Goal: Task Accomplishment & Management: Use online tool/utility

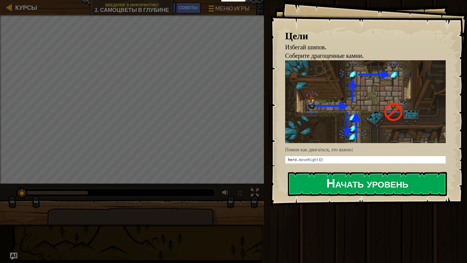
click at [324, 187] on button "Начать уровень" at bounding box center [367, 184] width 159 height 24
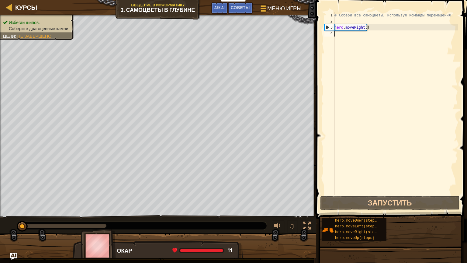
click at [339, 33] on div "# Собери все самоцветы, используя команды перемещения. hero . moveRight ( )" at bounding box center [395, 109] width 125 height 194
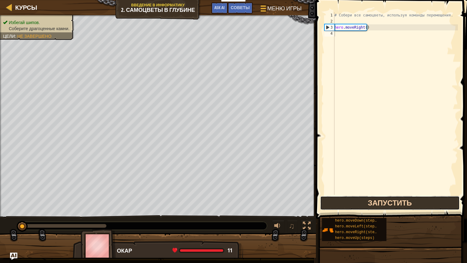
click at [368, 204] on button "Запустить" at bounding box center [389, 203] width 139 height 14
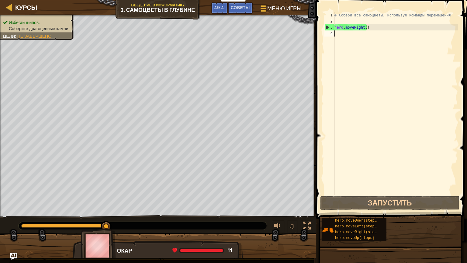
click at [352, 33] on div "# Собери все самоцветы, используя команды перемещения. hero . moveRight ( )" at bounding box center [395, 109] width 125 height 194
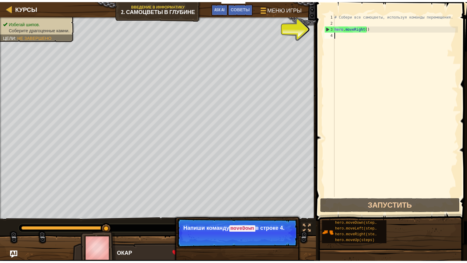
scroll to position [3, 0]
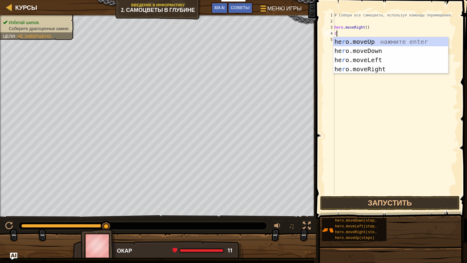
type textarea "ri"
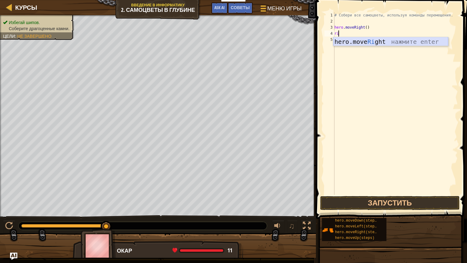
click at [395, 39] on div "hero.move Ri ght нажмите enter" at bounding box center [390, 50] width 115 height 27
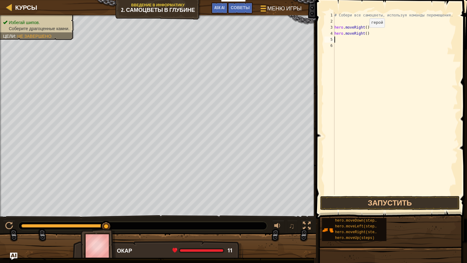
click at [364, 33] on div "# Собери все самоцветы, используя команды перемещения. hero . moveRight ( ) her…" at bounding box center [395, 109] width 125 height 194
type textarea "hero.moveRight()"
click at [384, 202] on button "Запустить" at bounding box center [389, 203] width 139 height 14
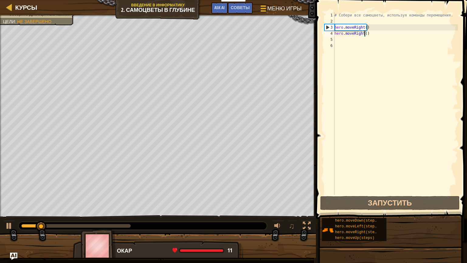
click at [335, 39] on div "# Собери все самоцветы, используя команды перемещения. hero . moveRight ( ) her…" at bounding box center [395, 109] width 125 height 194
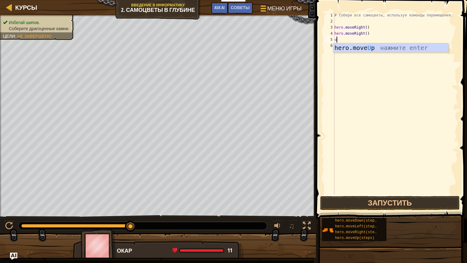
type textarea "up"
click at [371, 50] on div "hero.move Up нажмите enter" at bounding box center [390, 56] width 115 height 27
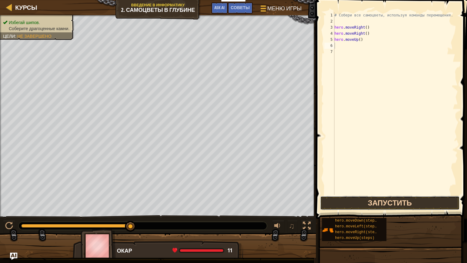
click at [349, 197] on button "Запустить" at bounding box center [389, 203] width 139 height 14
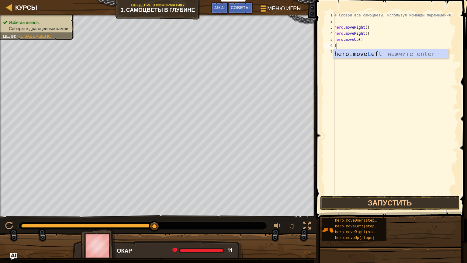
type textarea "le"
click at [360, 52] on div "hero.move Le ft нажмите enter" at bounding box center [390, 62] width 115 height 27
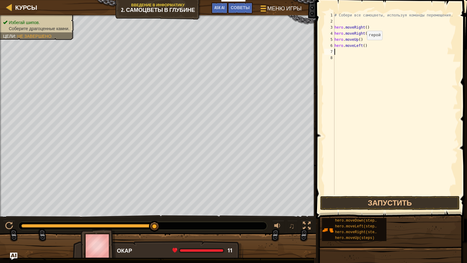
click at [362, 46] on div "# Собери все самоцветы, используя команды перемещения. hero . moveRight ( ) her…" at bounding box center [395, 109] width 125 height 194
click at [372, 200] on button "Запустить" at bounding box center [389, 203] width 139 height 14
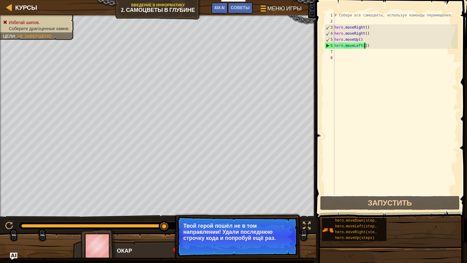
type textarea "hero.moveLeft()"
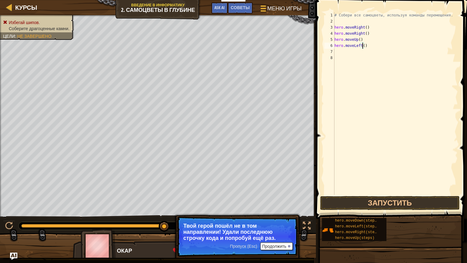
click at [338, 55] on div "# Собери все самоцветы, используя команды перемещения. hero . moveRight ( ) her…" at bounding box center [395, 109] width 125 height 194
click at [345, 52] on div "# Собери все самоцветы, используя команды перемещения. hero . moveRight ( ) her…" at bounding box center [395, 109] width 125 height 194
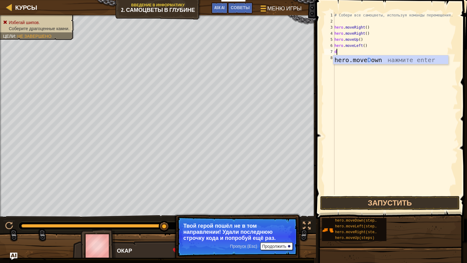
type textarea "do"
click at [346, 57] on div "hero.move Do wn нажмите enter" at bounding box center [390, 68] width 115 height 27
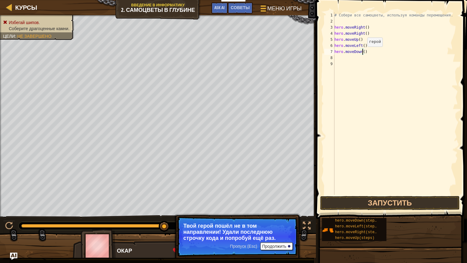
click at [362, 52] on div "# Собери все самоцветы, используя команды перемещения. hero . moveRight ( ) her…" at bounding box center [395, 109] width 125 height 194
type textarea "hero.moveDown(2)"
click at [352, 200] on button "Запустить" at bounding box center [389, 203] width 139 height 14
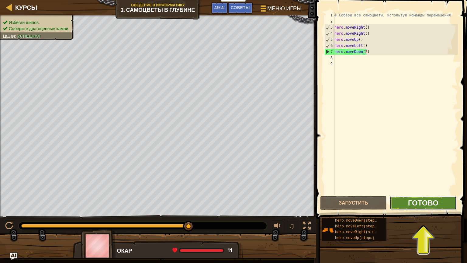
click at [424, 202] on span "Готово" at bounding box center [423, 202] width 30 height 10
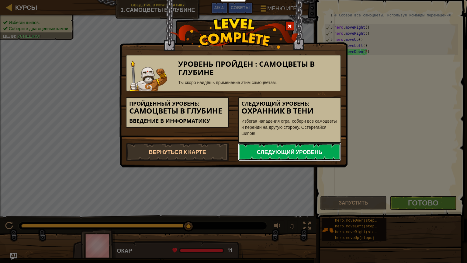
click at [277, 148] on link "Следующий уровень" at bounding box center [289, 151] width 103 height 18
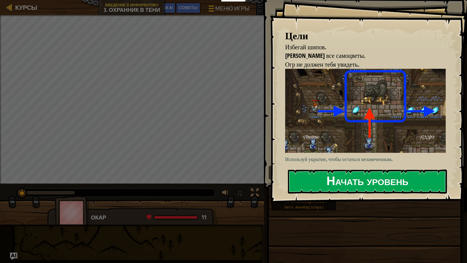
click at [349, 180] on button "Начать уровень" at bounding box center [367, 181] width 159 height 24
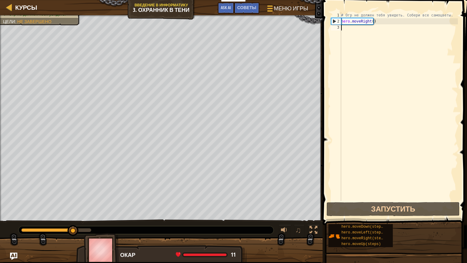
click at [351, 28] on div "# Огр не должен тебя увидеть. Собери все самоцветы. hero . moveRight ( )" at bounding box center [399, 112] width 118 height 201
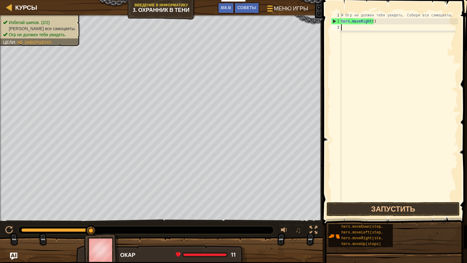
scroll to position [3, 0]
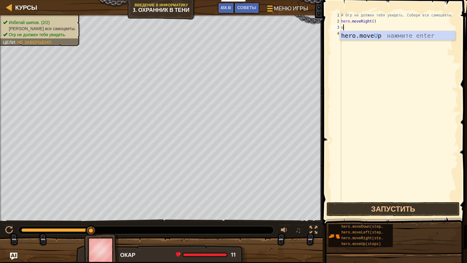
type textarea "up"
click at [365, 35] on div "hero.move Up нажмите enter" at bounding box center [397, 44] width 115 height 27
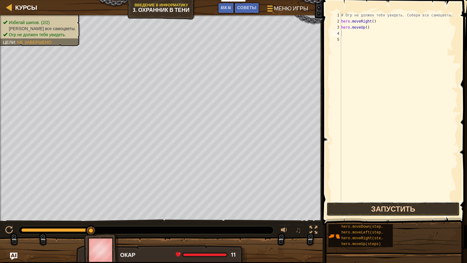
click at [372, 203] on button "Запустить" at bounding box center [392, 209] width 133 height 14
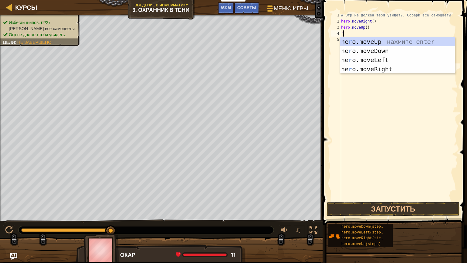
type textarea "ri"
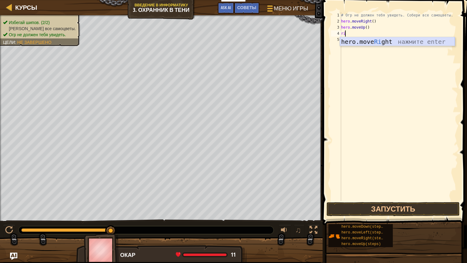
click at [380, 39] on div "hero.move Ri ght нажмите enter" at bounding box center [397, 50] width 115 height 27
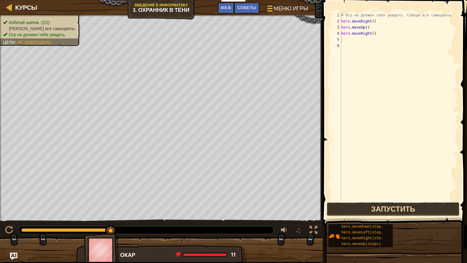
click at [350, 205] on button "Запустить" at bounding box center [392, 209] width 133 height 14
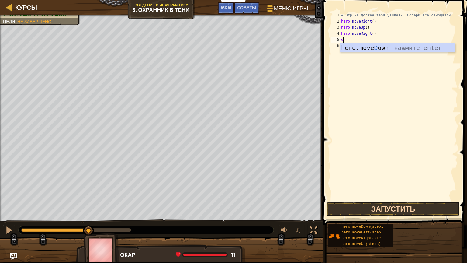
type textarea "do"
click at [403, 50] on div "hero.move Do wn нажмите enter" at bounding box center [397, 56] width 115 height 27
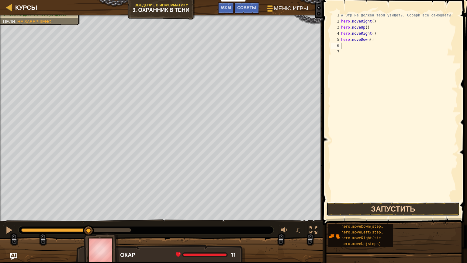
click at [373, 202] on button "Запустить" at bounding box center [392, 209] width 133 height 14
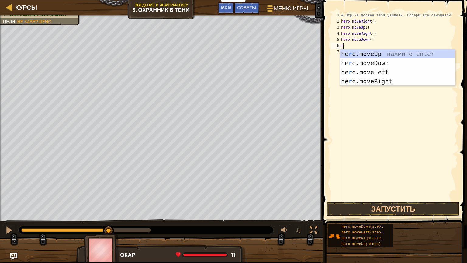
type textarea "ri"
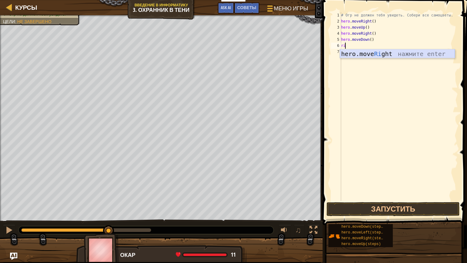
click at [387, 50] on div "hero.move Ri ght нажмите enter" at bounding box center [397, 62] width 115 height 27
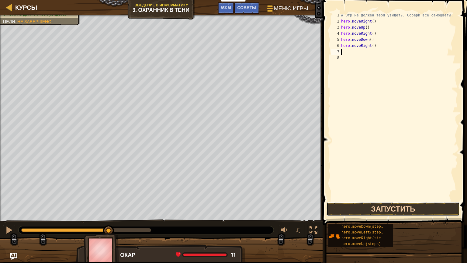
click at [354, 211] on button "Запустить" at bounding box center [392, 209] width 133 height 14
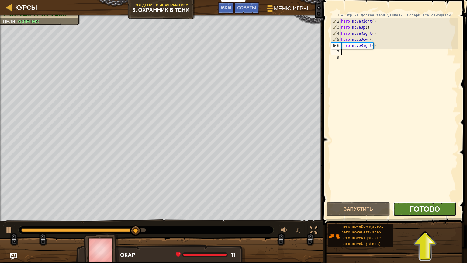
click at [410, 205] on span "Готово" at bounding box center [424, 209] width 30 height 10
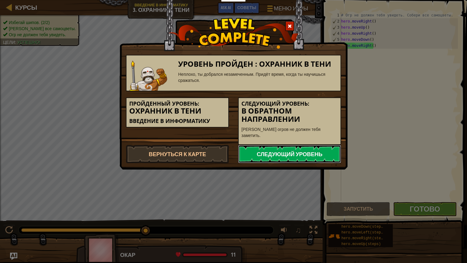
click at [278, 145] on link "Следующий уровень" at bounding box center [289, 154] width 103 height 18
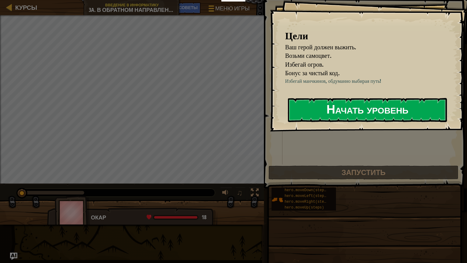
click at [366, 108] on button "Начать уровень" at bounding box center [367, 110] width 159 height 24
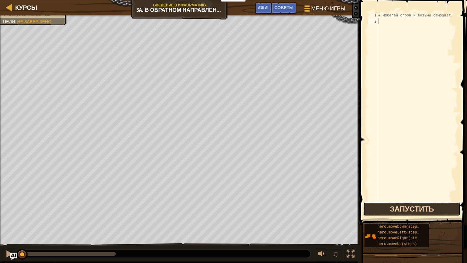
click at [400, 205] on button "Запустить" at bounding box center [411, 209] width 97 height 14
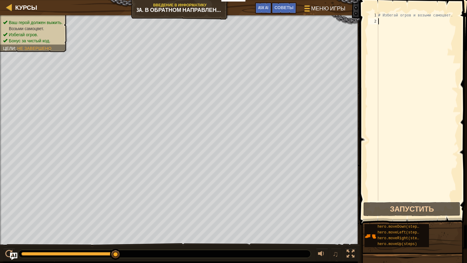
scroll to position [3, 0]
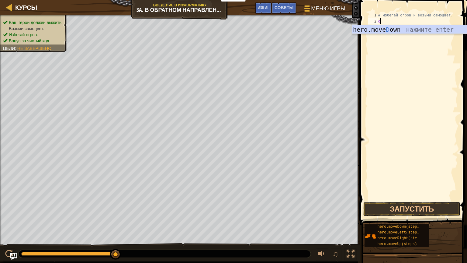
type textarea "do"
click at [399, 29] on div "hero.move Do wn нажмите enter" at bounding box center [409, 38] width 115 height 27
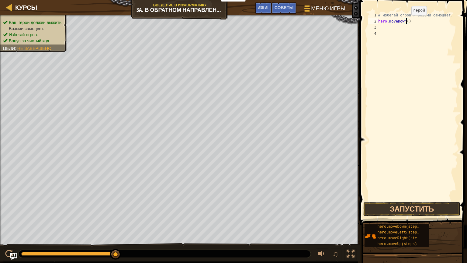
click at [406, 21] on div "# Избегай огров и возьми самоцвет. hero . moveDown ( )" at bounding box center [417, 112] width 81 height 201
click at [386, 209] on button "Запустить" at bounding box center [411, 209] width 97 height 14
type textarea "hero.moveDown(2)"
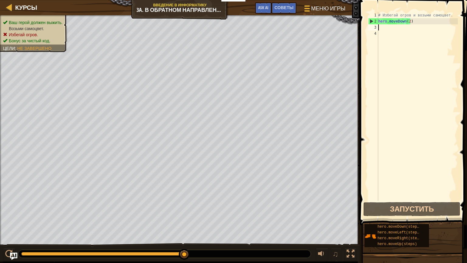
click at [383, 29] on div "# Избегай огров и возьми самоцвет. hero . moveDown ( 2 )" at bounding box center [417, 112] width 81 height 201
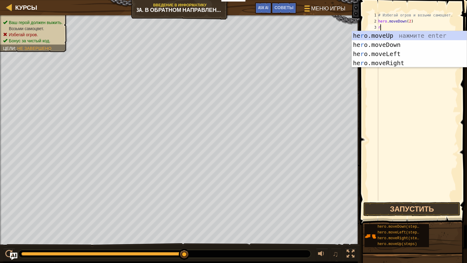
type textarea "ri"
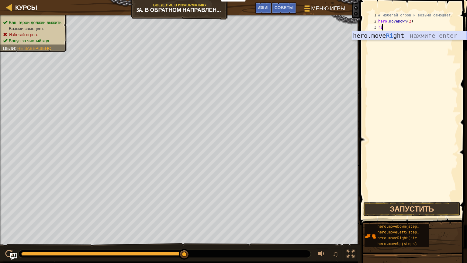
click at [385, 36] on div "hero.move Ri ght нажмите enter" at bounding box center [409, 44] width 115 height 27
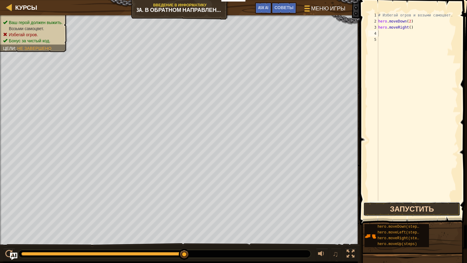
click at [388, 204] on button "Запустить" at bounding box center [411, 209] width 97 height 14
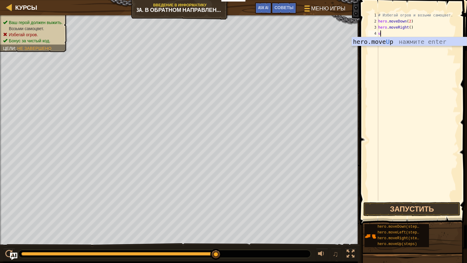
type textarea "up"
click at [382, 38] on div "hero.move Up нажмите enter" at bounding box center [409, 50] width 115 height 27
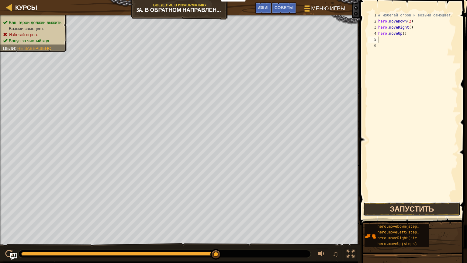
click at [403, 208] on button "Запустить" at bounding box center [411, 209] width 97 height 14
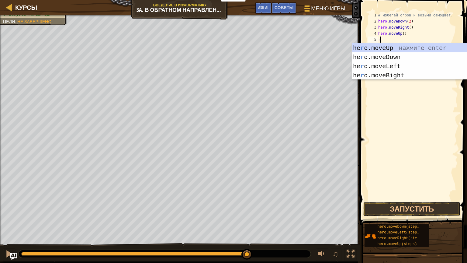
type textarea "ri"
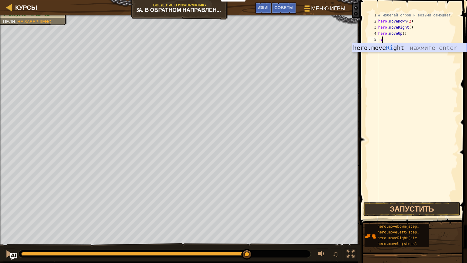
click at [394, 47] on div "hero.move Ri ght нажмите enter" at bounding box center [409, 56] width 115 height 27
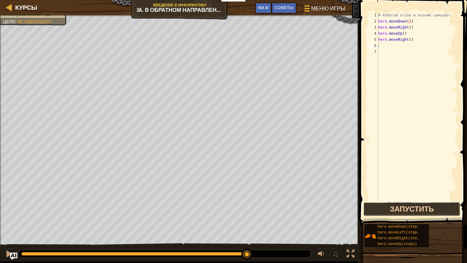
click at [419, 204] on button "Запустить" at bounding box center [411, 209] width 97 height 14
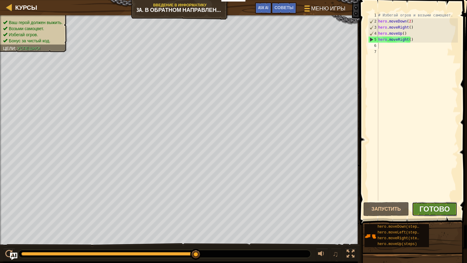
click at [439, 208] on span "Готово" at bounding box center [434, 209] width 30 height 10
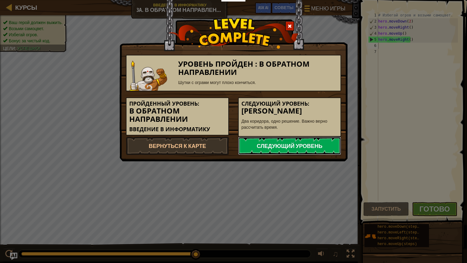
click at [284, 145] on link "Следующий уровень" at bounding box center [289, 145] width 103 height 18
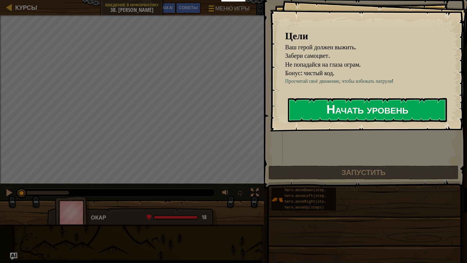
click at [306, 106] on button "Начать уровень" at bounding box center [367, 110] width 159 height 24
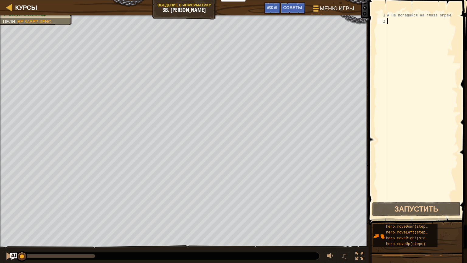
scroll to position [3, 0]
click at [418, 204] on button "Запустить" at bounding box center [416, 209] width 88 height 14
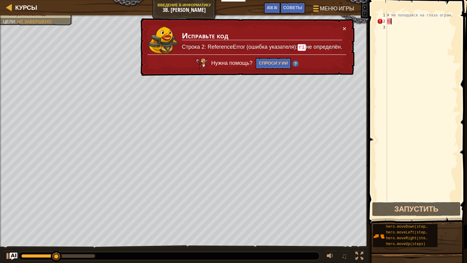
type textarea "r"
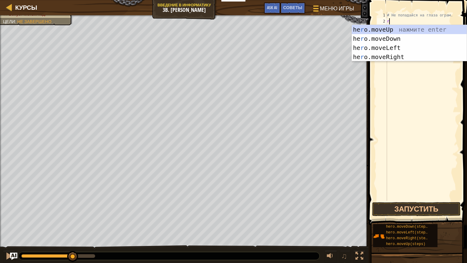
type textarea "ri"
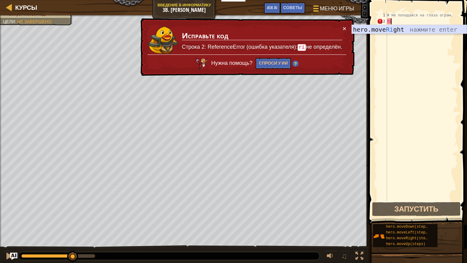
click at [393, 26] on div "hero.move Ri ght нажмите enter" at bounding box center [409, 38] width 115 height 27
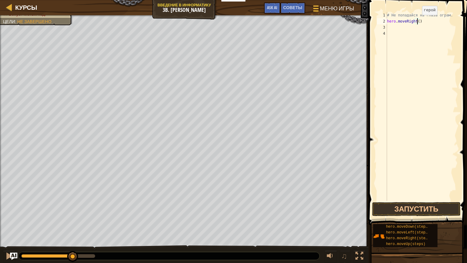
click at [417, 21] on div "# Не попадайся на глаза ограм. hero . moveRight ( )" at bounding box center [422, 112] width 72 height 201
click at [386, 210] on button "Запустить" at bounding box center [416, 209] width 88 height 14
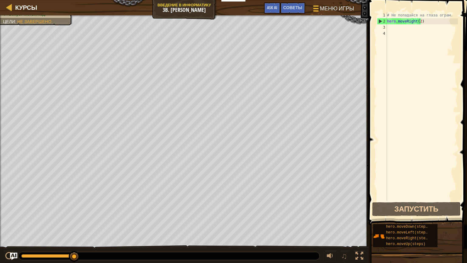
click at [36, 17] on div "Ваш герой должен выжить. Забери самоцвет. Не попадайся на глаза ограм. Бонус: ч…" at bounding box center [184, 132] width 368 height 235
click at [423, 202] on button "Запустить" at bounding box center [416, 209] width 88 height 14
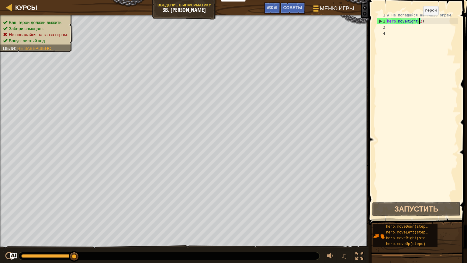
type textarea "hero.moveRight()"
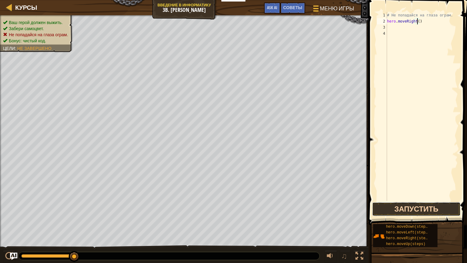
click at [398, 210] on button "Запустить" at bounding box center [416, 209] width 88 height 14
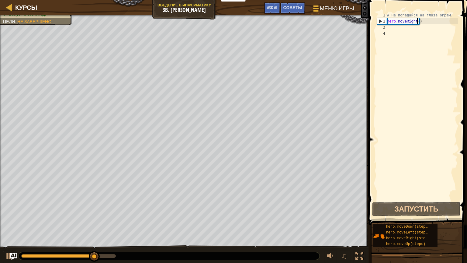
click at [390, 27] on div "# Не попадайся на глаза ограм. hero . moveRight ( )" at bounding box center [422, 112] width 72 height 201
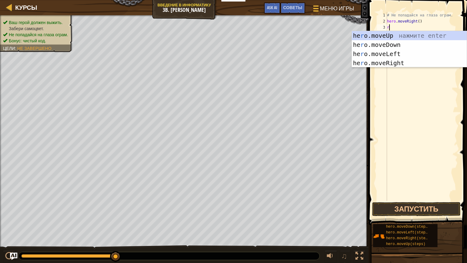
type textarea "ri"
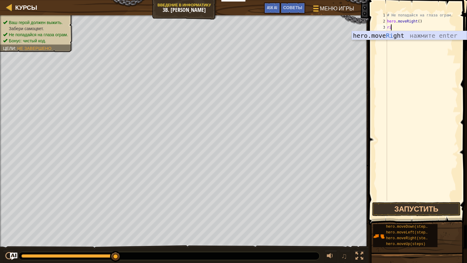
click at [401, 33] on div "hero.move Ri ght нажмите enter" at bounding box center [409, 44] width 115 height 27
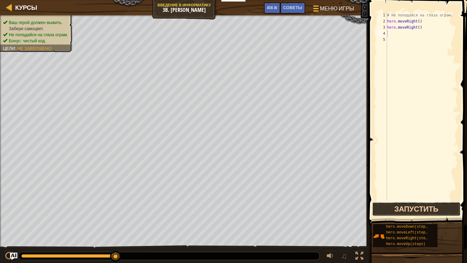
click at [378, 210] on button "Запустить" at bounding box center [416, 209] width 88 height 14
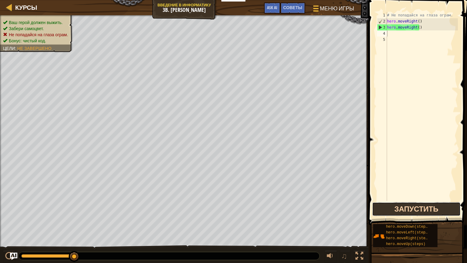
click at [400, 208] on button "Запустить" at bounding box center [416, 209] width 88 height 14
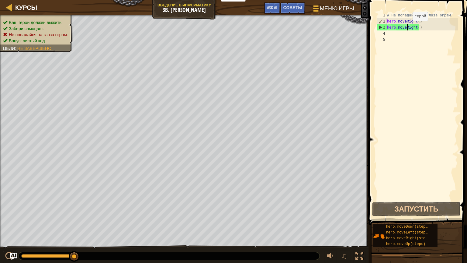
click at [407, 27] on div "# Не попадайся на глаза ограм. hero . moveRight ( ) hero . moveRight ( )" at bounding box center [422, 112] width 72 height 201
click at [419, 26] on div "# Не попадайся на глаза ограм. hero . moveRight ( ) hero . moveRight ( )" at bounding box center [422, 112] width 72 height 201
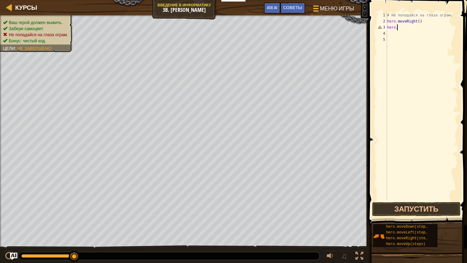
type textarea "h"
type textarea "le"
click at [409, 35] on div "hero.move Le ft нажмите enter" at bounding box center [409, 44] width 115 height 27
click at [411, 206] on button "Запустить" at bounding box center [416, 209] width 88 height 14
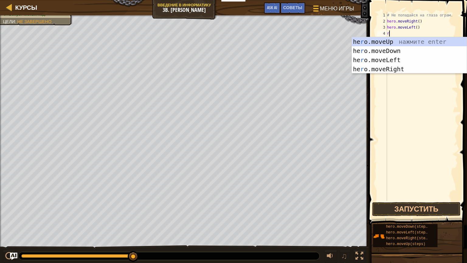
type textarea "ri"
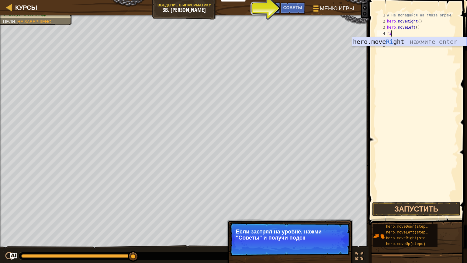
click at [403, 42] on div "hero.move Ri ght нажмите enter" at bounding box center [409, 50] width 115 height 27
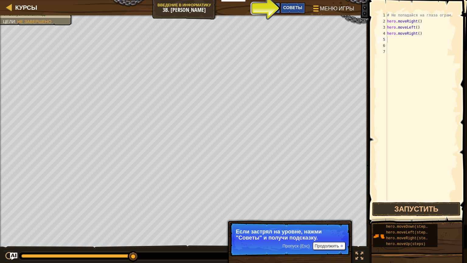
click at [293, 13] on div "Советы" at bounding box center [292, 7] width 25 height 11
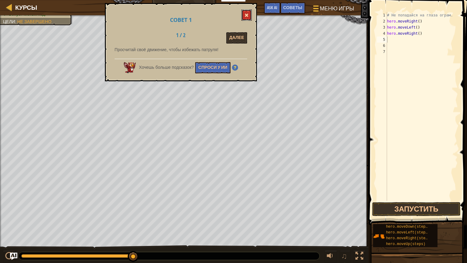
click at [248, 12] on button at bounding box center [246, 14] width 10 height 11
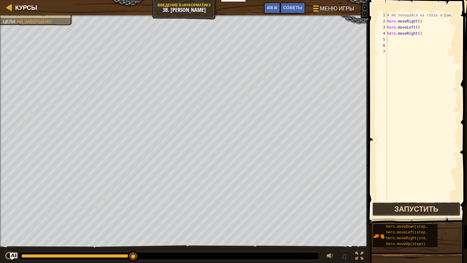
click at [412, 205] on button "Запустить" at bounding box center [416, 209] width 88 height 14
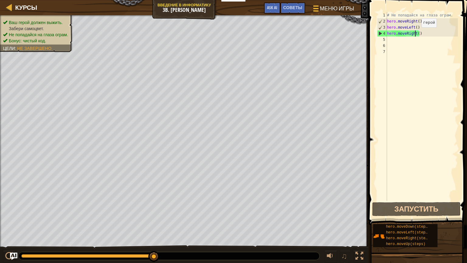
click at [416, 33] on div "# Не попадайся на глаза ограм. hero . moveRight ( ) hero . moveLeft ( ) hero . …" at bounding box center [422, 112] width 72 height 201
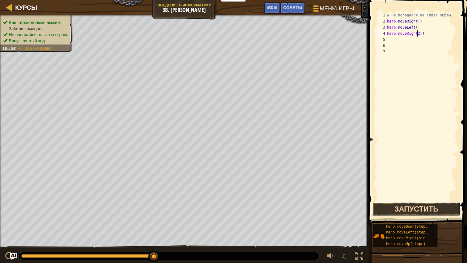
click at [413, 203] on button "Запустить" at bounding box center [416, 209] width 88 height 14
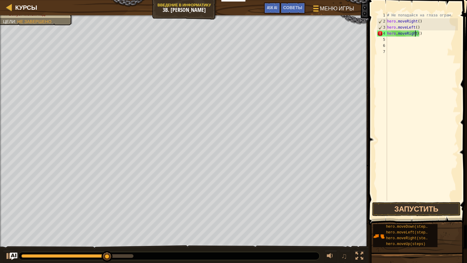
scroll to position [3, 2]
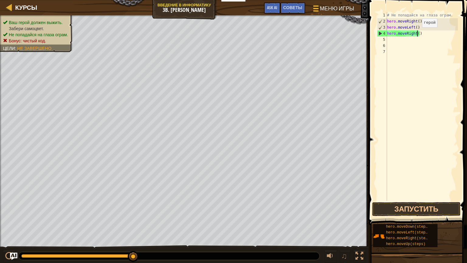
click at [417, 33] on div "# Не попадайся на глаза ограм. hero . moveRight ( ) hero . moveLeft ( ) hero . …" at bounding box center [422, 112] width 72 height 201
type textarea "hero.moveRight(2)"
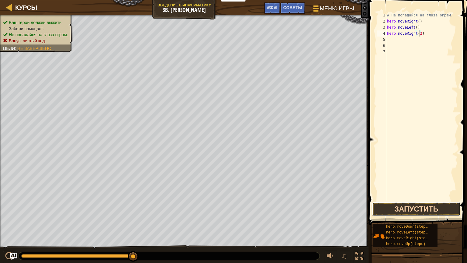
click at [377, 202] on button "Запустить" at bounding box center [416, 209] width 88 height 14
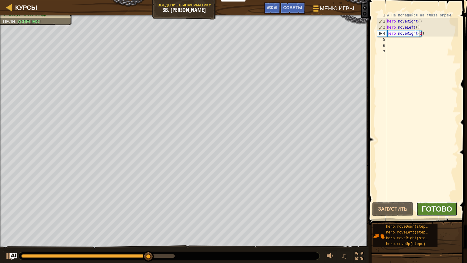
click at [435, 208] on span "Готово" at bounding box center [436, 209] width 30 height 10
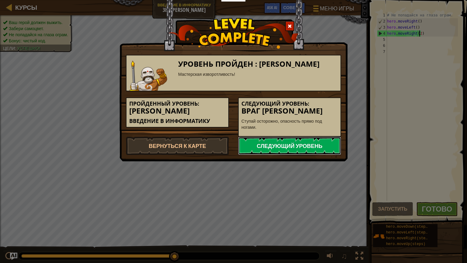
click at [287, 143] on link "Следующий уровень" at bounding box center [289, 145] width 103 height 18
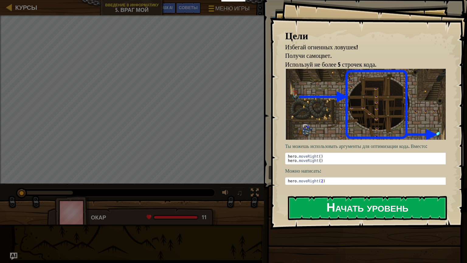
click at [319, 203] on button "Начать уровень" at bounding box center [367, 208] width 159 height 24
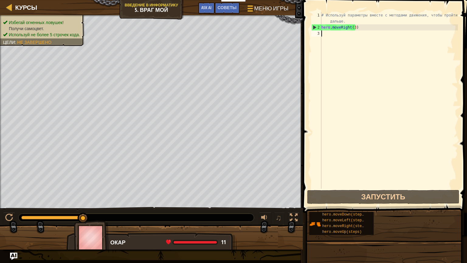
scroll to position [3, 0]
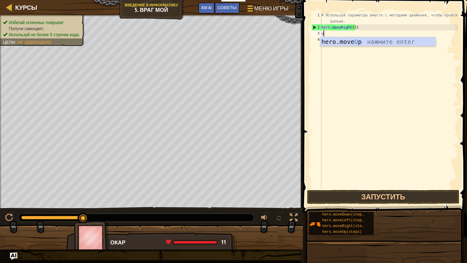
type textarea "up"
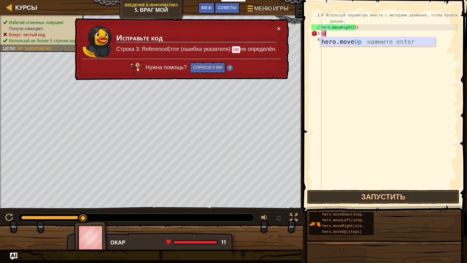
click at [366, 37] on div "hero.move Up нажмите enter" at bounding box center [377, 50] width 115 height 27
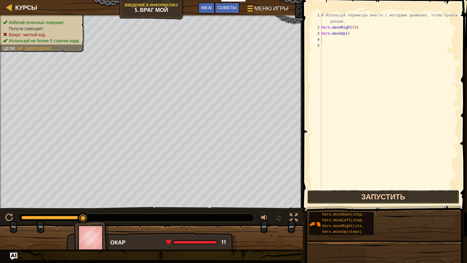
click at [368, 190] on button "Запустить" at bounding box center [383, 197] width 152 height 14
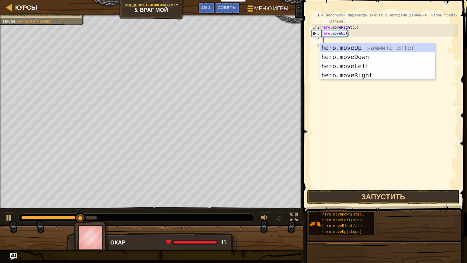
type textarea "ri"
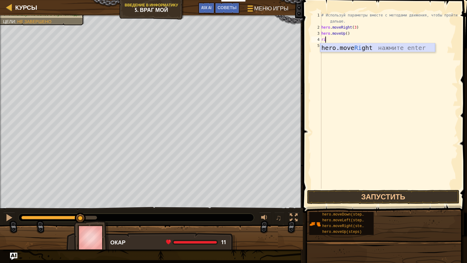
click at [367, 49] on div "hero.move Ri ght нажмите enter" at bounding box center [377, 56] width 115 height 27
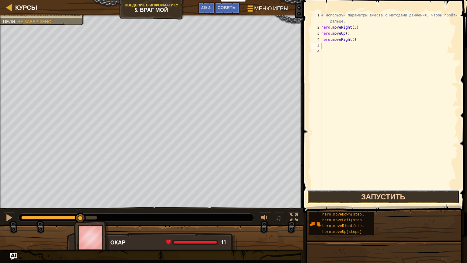
click at [341, 199] on button "Запустить" at bounding box center [383, 197] width 152 height 14
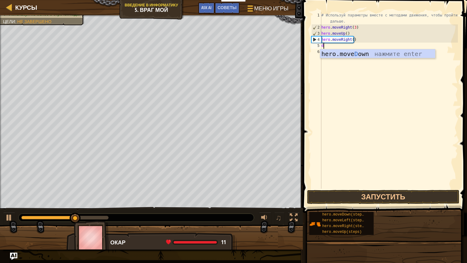
type textarea "do"
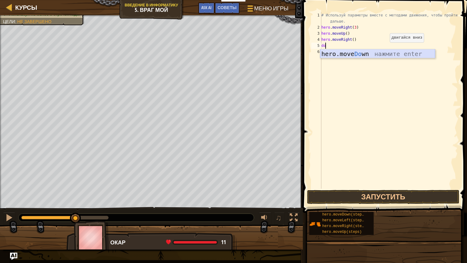
click at [390, 51] on div "hero.move Do wn нажмите enter" at bounding box center [377, 62] width 115 height 27
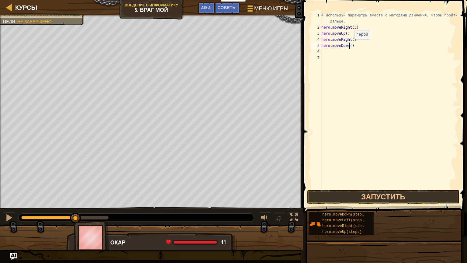
click at [349, 45] on div "# Используй параметры вместе с методами движения, чтобы пройти дальше. hero . m…" at bounding box center [389, 109] width 138 height 194
click at [360, 191] on button "Запустить" at bounding box center [383, 197] width 152 height 14
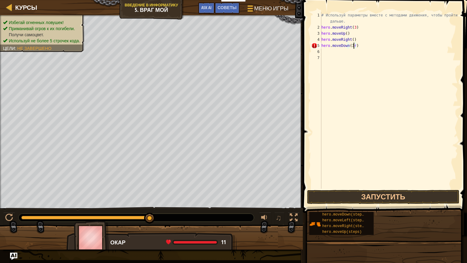
scroll to position [3, 2]
type textarea "hero.moveDown(3)"
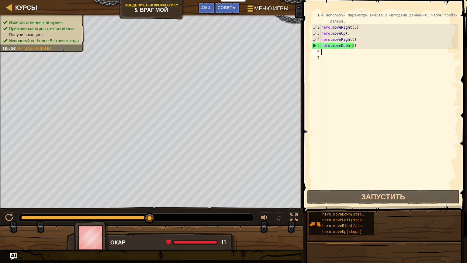
click at [331, 50] on div "# Используй параметры вместе с методами движения, чтобы пройти дальше. hero . m…" at bounding box center [389, 109] width 138 height 194
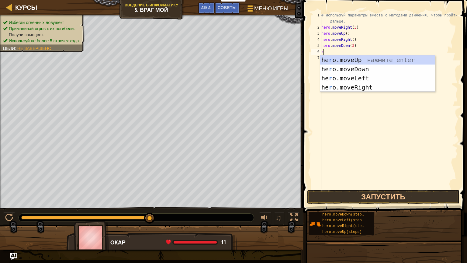
type textarea "ri"
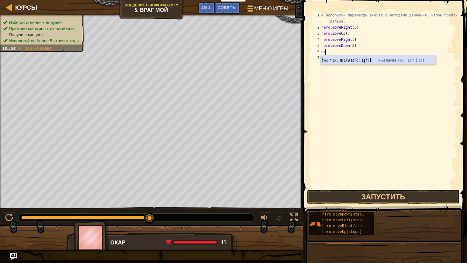
click at [393, 58] on div "hero.move Ri ght нажмите enter" at bounding box center [377, 68] width 115 height 27
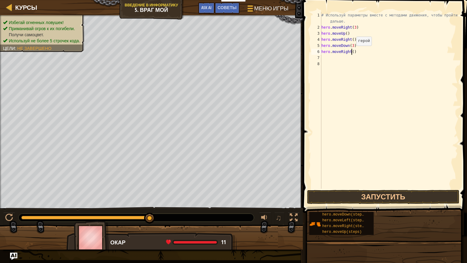
click at [351, 51] on div "# Используй параметры вместе с методами движения, чтобы пройти дальше. hero . m…" at bounding box center [389, 109] width 138 height 194
type textarea "hero.moveRight(2)"
click at [344, 195] on button "Запустить" at bounding box center [383, 197] width 152 height 14
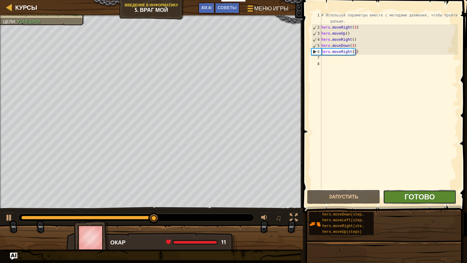
click at [428, 193] on span "Готово" at bounding box center [419, 196] width 30 height 10
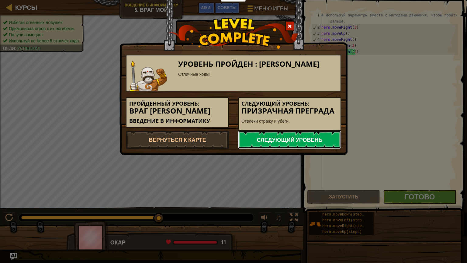
click at [278, 139] on link "Следующий уровень" at bounding box center [289, 139] width 103 height 18
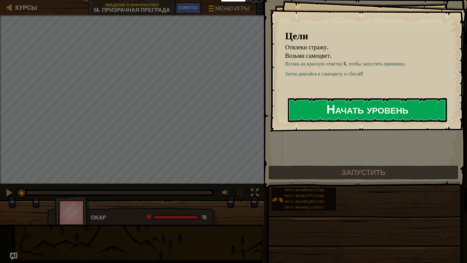
click at [352, 109] on button "Начать уровень" at bounding box center [367, 110] width 159 height 24
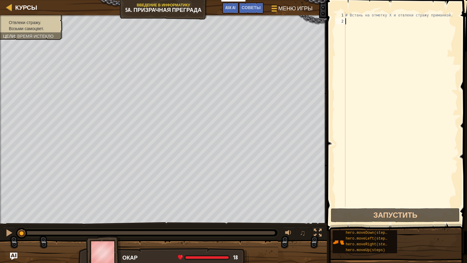
scroll to position [3, 0]
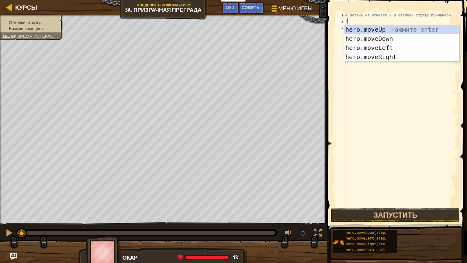
type textarea "ri"
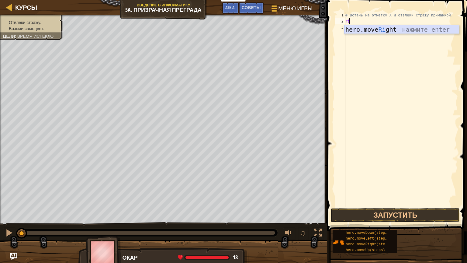
click at [380, 29] on div "hero.move Ri ght нажмите enter" at bounding box center [401, 38] width 115 height 27
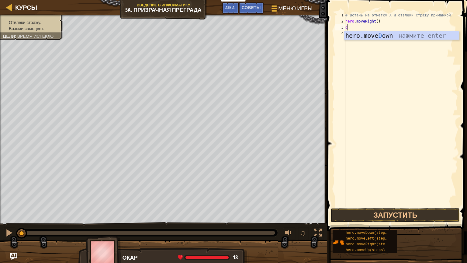
type textarea "do"
click at [388, 33] on div "hero.move Do wn нажмите enter" at bounding box center [401, 44] width 115 height 27
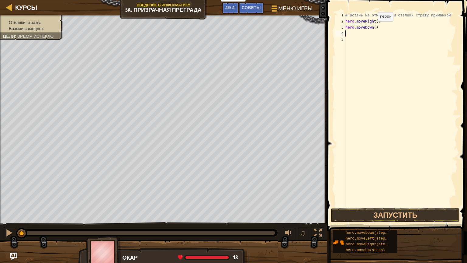
click at [372, 27] on div "# Встань на отметку X и отвлеки стражу приманкой. hero . moveRight ( ) hero . m…" at bounding box center [401, 115] width 114 height 207
type textarea "hero.moveDown(2)"
click at [348, 32] on div "# Встань на отметку X и отвлеки стражу приманкой. hero . moveRight ( ) hero . m…" at bounding box center [401, 115] width 114 height 207
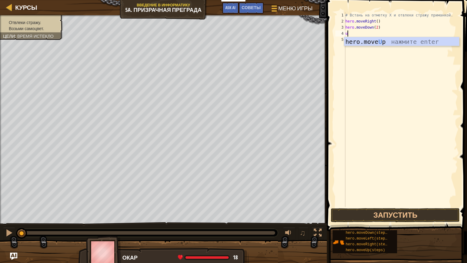
type textarea "up"
click at [361, 41] on div "hero.move Up нажмите enter" at bounding box center [401, 50] width 115 height 27
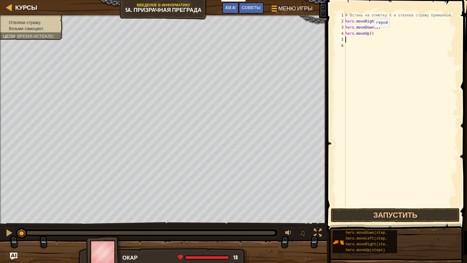
click at [369, 33] on div "# Встань на отметку X и отвлеки стражу приманкой. hero . moveRight ( ) hero . m…" at bounding box center [401, 115] width 114 height 207
type textarea "hero.moveUp(2)"
click at [347, 38] on div "# Встань на отметку X и отвлеки стражу приманкой. hero . moveRight ( ) hero . m…" at bounding box center [401, 115] width 114 height 207
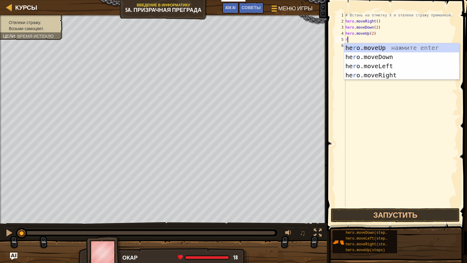
type textarea "ri"
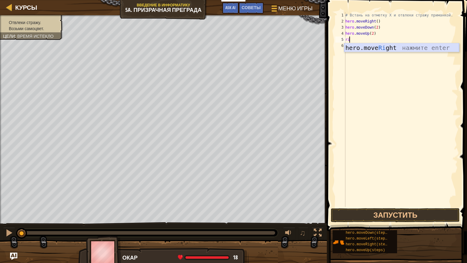
click at [352, 47] on div "hero.move Ri ght нажмите enter" at bounding box center [401, 56] width 115 height 27
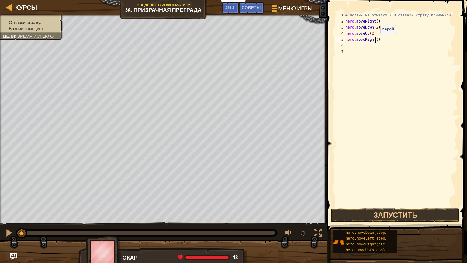
click at [375, 40] on div "# Встань на отметку X и отвлеки стражу приманкой. hero . moveRight ( ) hero . m…" at bounding box center [401, 115] width 114 height 207
type textarea "hero.moveRight(3)"
click at [397, 209] on button "Запустить" at bounding box center [395, 215] width 129 height 14
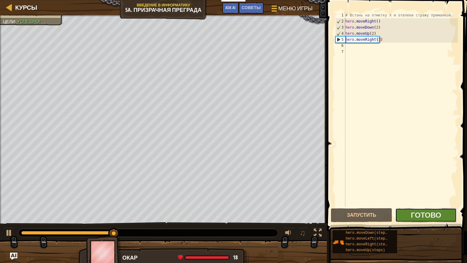
click at [406, 211] on button "Готово" at bounding box center [425, 215] width 61 height 14
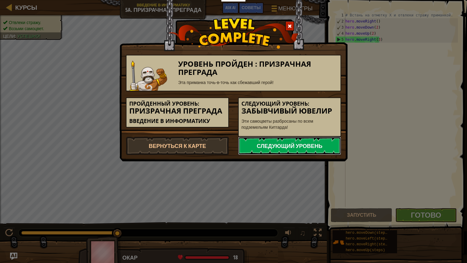
click at [274, 143] on link "Следующий уровень" at bounding box center [289, 145] width 103 height 18
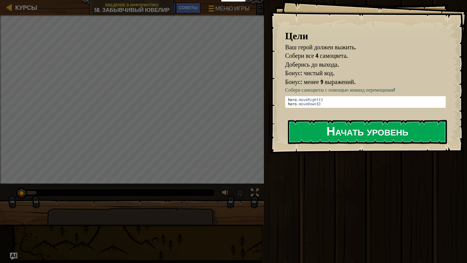
click at [319, 129] on button "Начать уровень" at bounding box center [367, 132] width 159 height 24
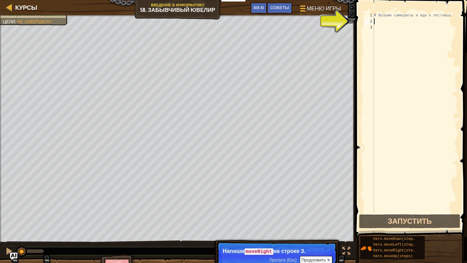
click at [381, 22] on div "# Возьми самоцветы и иди к лестнице." at bounding box center [415, 118] width 85 height 213
click at [379, 26] on div "# Возьми самоцветы и иди к лестнице." at bounding box center [415, 118] width 85 height 213
click at [380, 22] on div "# Возьми самоцветы и иди к лестнице." at bounding box center [415, 118] width 85 height 213
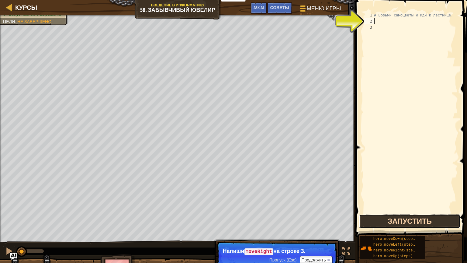
click at [379, 219] on button "Запустить" at bounding box center [409, 221] width 101 height 14
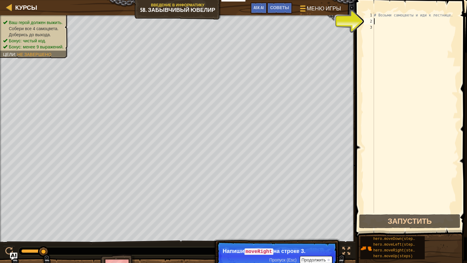
scroll to position [3, 0]
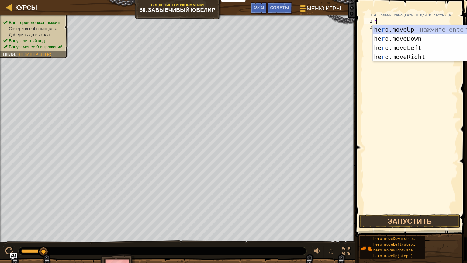
type textarea "ri"
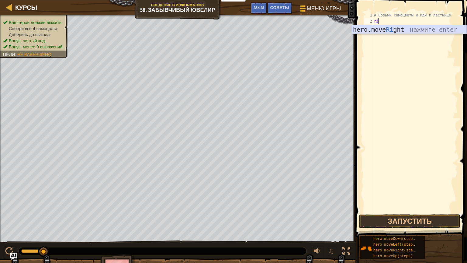
click at [386, 30] on div "hero.move Ri ght нажмите enter" at bounding box center [409, 38] width 115 height 27
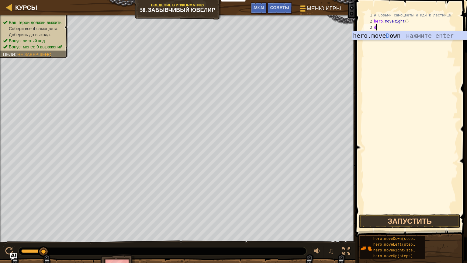
type textarea "do"
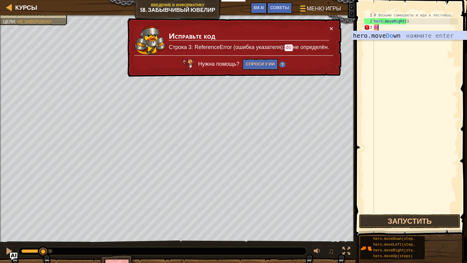
click at [386, 34] on div "hero.move Do wn нажмите enter" at bounding box center [409, 44] width 115 height 27
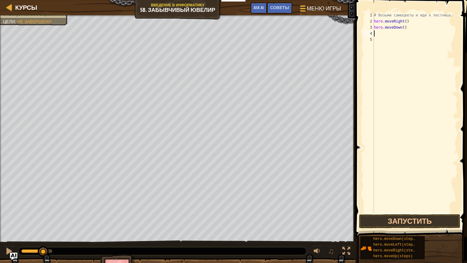
click at [407, 20] on div "# Возьми самоцветы и иди к лестнице. hero . moveRight ( ) hero . moveDown ( )" at bounding box center [415, 118] width 85 height 213
type textarea "h"
click at [407, 28] on div "# Возьми самоцветы и иди к лестнице. hero . moveDown ( )" at bounding box center [415, 118] width 85 height 213
type textarea "h"
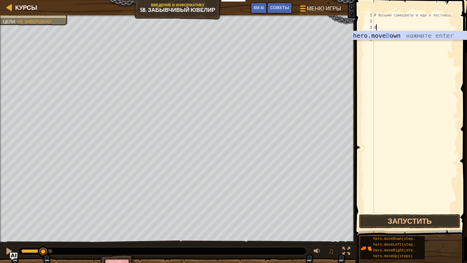
type textarea "do"
click at [430, 34] on div "hero.move Do wn нажмите enter" at bounding box center [409, 44] width 115 height 27
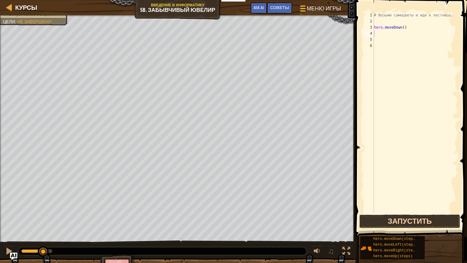
click at [373, 225] on button "Запустить" at bounding box center [409, 221] width 101 height 14
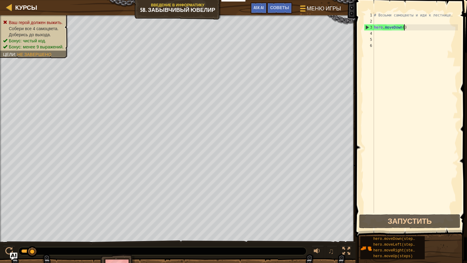
click at [403, 27] on div "# Возьми самоцветы и иди к лестнице. hero . moveDown ( )" at bounding box center [415, 118] width 85 height 213
type textarea "h"
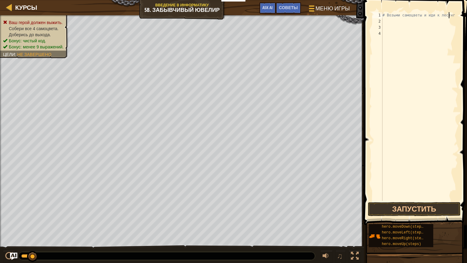
type textarea "# Возьми самоцветы и иди к лестнri"
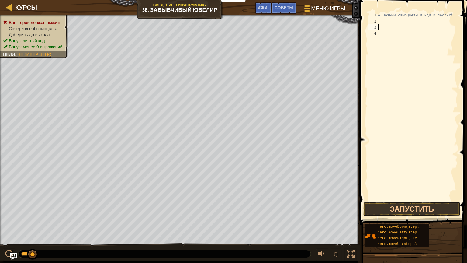
click at [384, 26] on div "# Возьми самоцветы и иди к лестнri" at bounding box center [417, 112] width 81 height 201
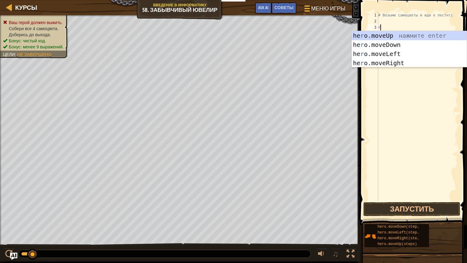
type textarea "ri"
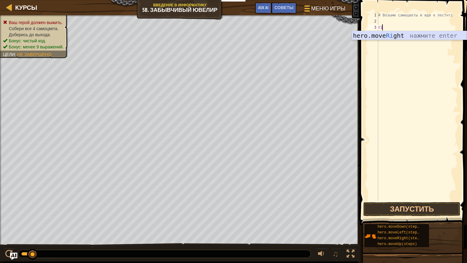
click at [379, 33] on div "hero.move Ri ght нажмите enter" at bounding box center [409, 44] width 115 height 27
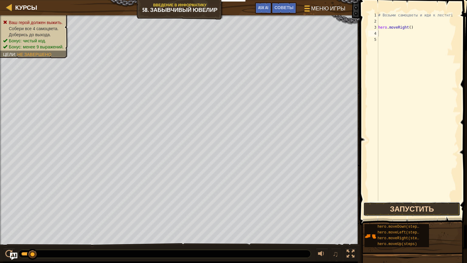
click at [406, 209] on button "Запустить" at bounding box center [411, 209] width 97 height 14
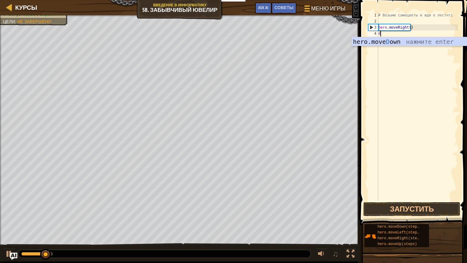
type textarea "do"
click at [379, 41] on div "hero.move Do wn нажмите enter" at bounding box center [409, 50] width 115 height 27
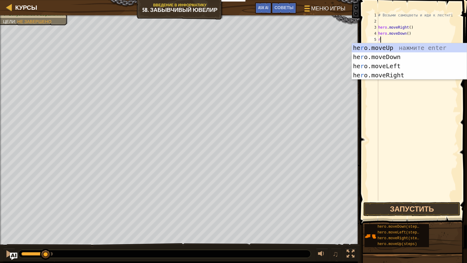
type textarea "ri"
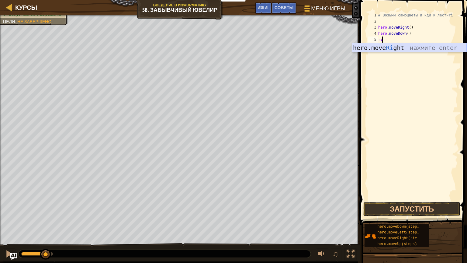
click at [388, 46] on div "hero.move Ri ght нажмите enter" at bounding box center [409, 56] width 115 height 27
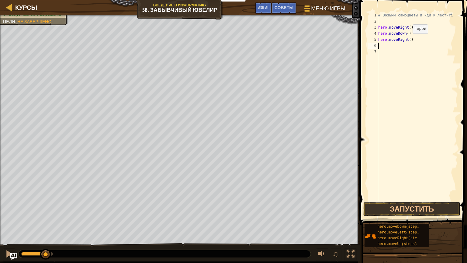
click at [407, 39] on div "# Возьми самоцветы и иди к лестнri hero . moveRight ( ) hero . moveDown ( ) her…" at bounding box center [417, 112] width 81 height 201
type textarea "hero.moveRight(2)"
click at [380, 44] on div "# Возьми самоцветы и иди к лестнri hero . moveRight ( ) hero . moveDown ( ) her…" at bounding box center [417, 112] width 81 height 201
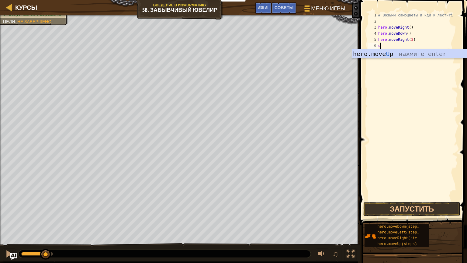
type textarea "up"
click at [405, 57] on div "hero.move Up нажмите enter" at bounding box center [409, 62] width 115 height 27
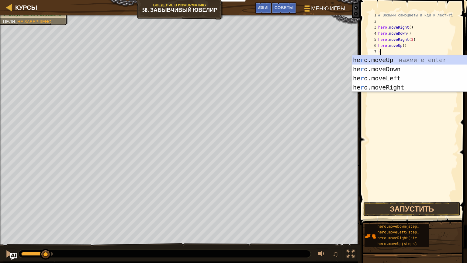
type textarea "ri"
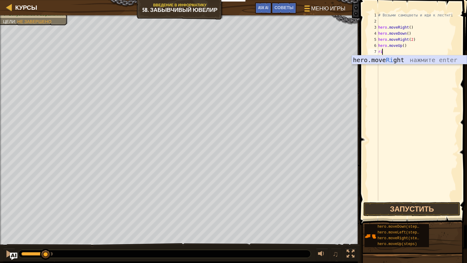
click at [434, 60] on div "hero.move Ri ght нажмите enter" at bounding box center [409, 68] width 115 height 27
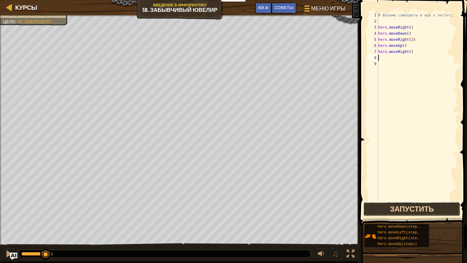
click at [398, 205] on button "Запустить" at bounding box center [411, 209] width 97 height 14
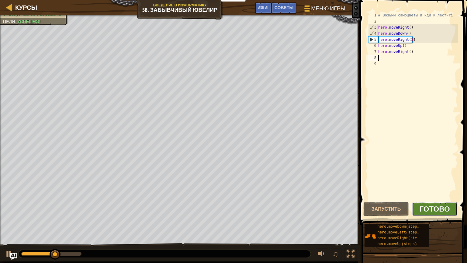
click at [435, 206] on span "Готово" at bounding box center [434, 209] width 30 height 10
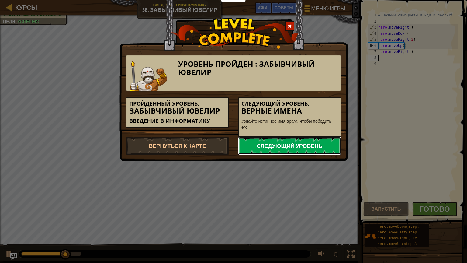
click at [262, 141] on link "Следующий уровень" at bounding box center [289, 145] width 103 height 18
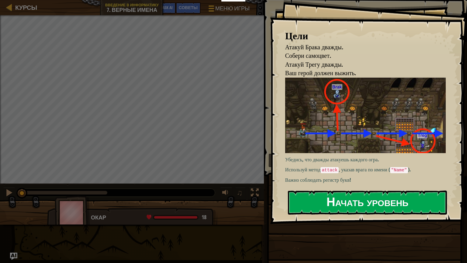
click at [334, 201] on button "Начать уровень" at bounding box center [367, 202] width 159 height 24
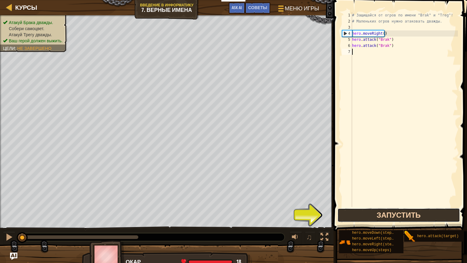
click at [375, 211] on button "Запустить" at bounding box center [398, 215] width 122 height 14
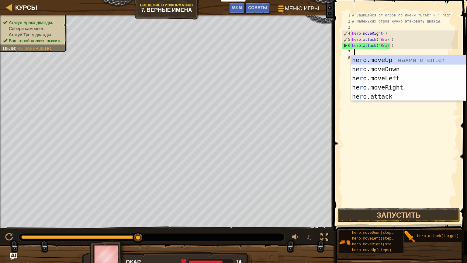
scroll to position [3, 0]
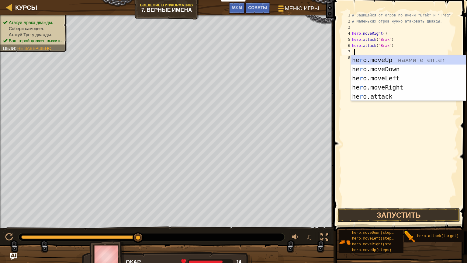
type textarea "ri"
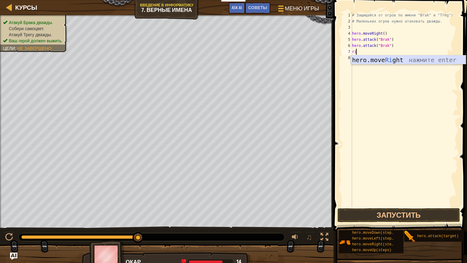
drag, startPoint x: 389, startPoint y: 58, endPoint x: 386, endPoint y: 58, distance: 3.3
click at [387, 58] on div "hero.move Ri ght нажмите enter" at bounding box center [408, 68] width 115 height 27
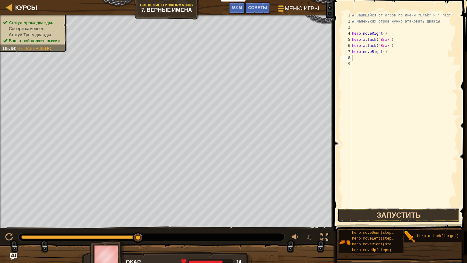
click at [364, 209] on button "Запустить" at bounding box center [398, 215] width 122 height 14
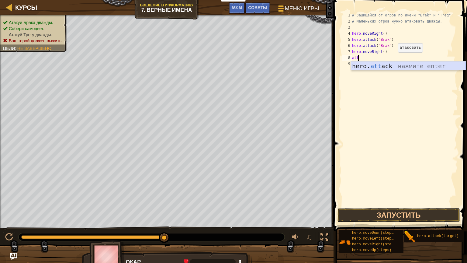
click at [391, 64] on div "hero. att ack нажмите enter" at bounding box center [408, 74] width 115 height 27
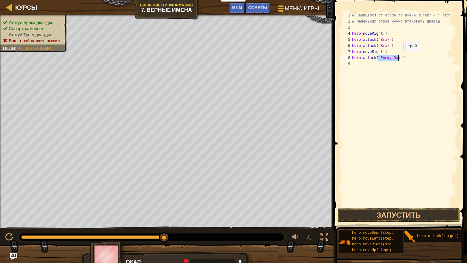
click at [398, 57] on div "# Защищайся от огров по имени "Brak" и "Treg"! # Маленьких огров нужно атаковат…" at bounding box center [404, 109] width 107 height 194
click at [377, 216] on button "Запустить" at bounding box center [398, 215] width 122 height 14
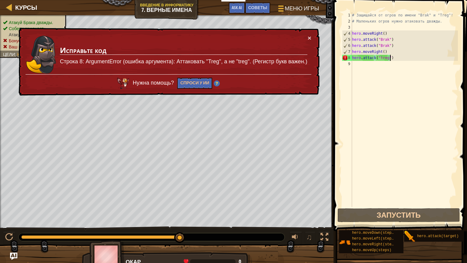
click at [397, 56] on div "# Защищайся от огров по имени "Brak" и "Treg"! # Маленьких огров нужно атаковат…" at bounding box center [404, 115] width 107 height 207
click at [379, 57] on div "# Защищайся от огров по имени "Brak" и "Treg"! # Маленьких огров нужно атаковат…" at bounding box center [404, 115] width 107 height 207
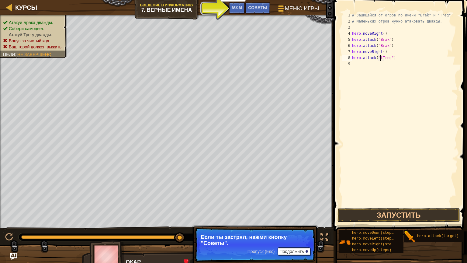
type textarea "hero.attack("Treg")"
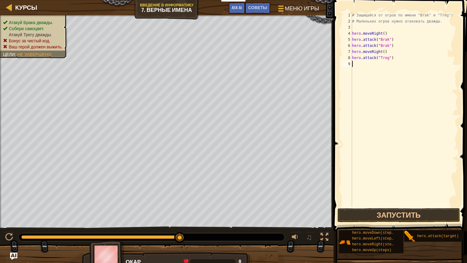
click at [360, 64] on div "# Защищайся от огров по имени "Brak" и "Treg"! # Маленьких огров нужно атаковат…" at bounding box center [404, 115] width 107 height 207
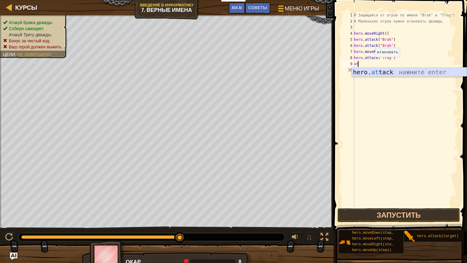
click at [379, 72] on div "hero. at tack нажмите enter" at bounding box center [409, 80] width 115 height 27
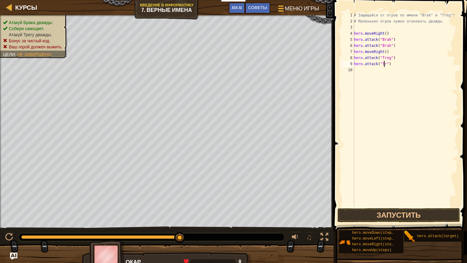
scroll to position [3, 2]
type textarea "hero.attack("Treg")"
click at [393, 208] on button "Запустить" at bounding box center [398, 215] width 122 height 14
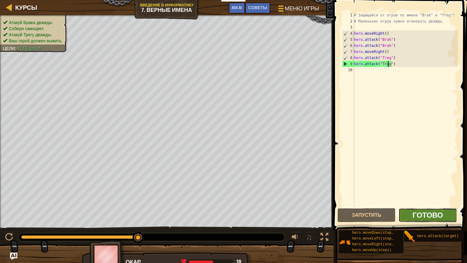
click at [435, 210] on span "Готово" at bounding box center [427, 215] width 30 height 10
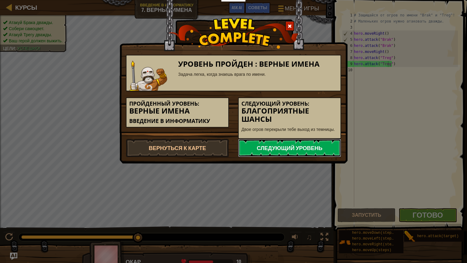
click at [311, 141] on link "Следующий уровень" at bounding box center [289, 148] width 103 height 18
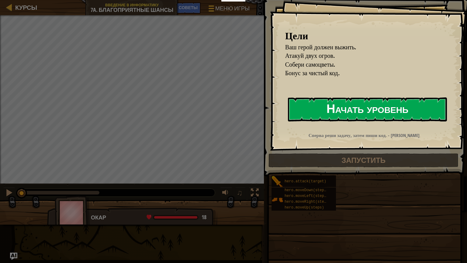
click at [348, 114] on button "Начать уровень" at bounding box center [367, 109] width 159 height 24
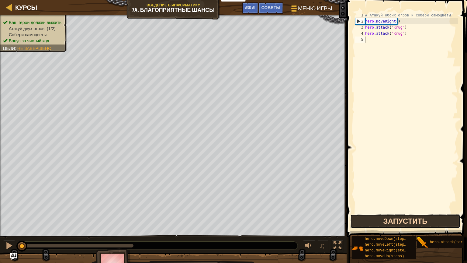
click at [361, 221] on button "Запустить" at bounding box center [405, 221] width 110 height 14
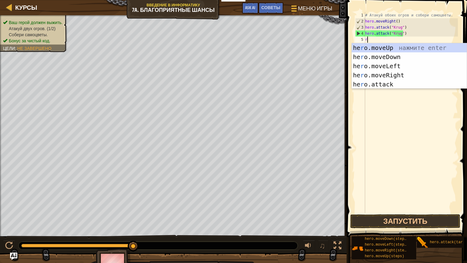
scroll to position [3, 0]
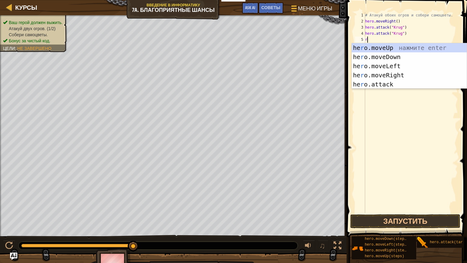
type textarea "ri"
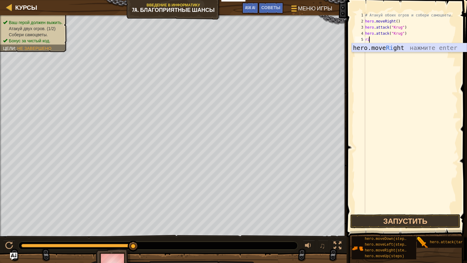
click at [382, 47] on div "hero.move Ri ght нажмите enter" at bounding box center [409, 56] width 115 height 27
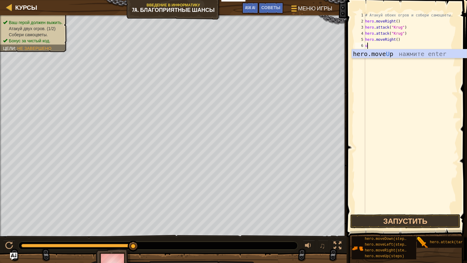
type textarea "up"
click at [378, 53] on div "hero.move Up нажмите enter" at bounding box center [409, 62] width 115 height 27
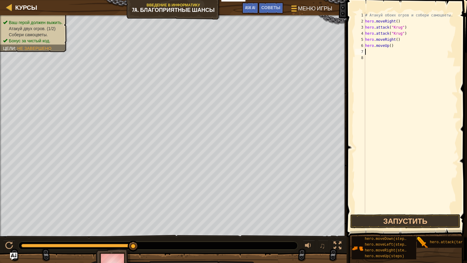
type textarea "i"
type textarea "l"
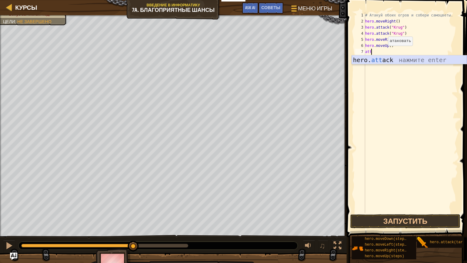
click at [385, 60] on div "hero. att ack нажмите enter" at bounding box center [409, 68] width 115 height 27
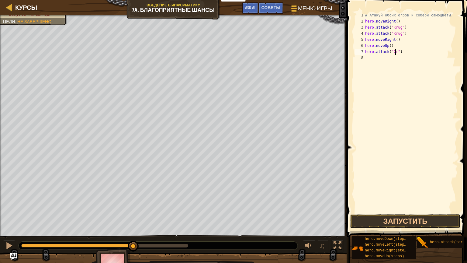
scroll to position [3, 2]
type textarea "hero.attack("Grump")"
click at [372, 59] on div "# Атакуй обоих огров и собери самоцветы. hero . moveRight ( ) hero . attack ( "…" at bounding box center [411, 118] width 94 height 213
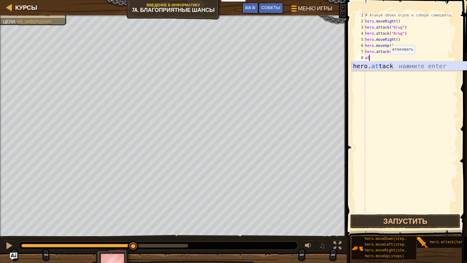
click at [385, 62] on div "hero. at tack нажмите enter" at bounding box center [409, 74] width 115 height 27
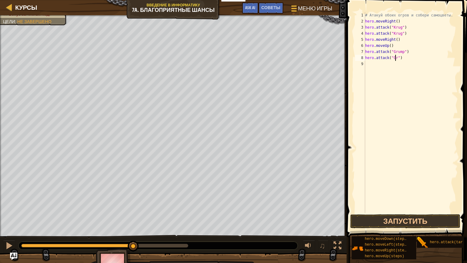
scroll to position [3, 2]
type textarea "hero.attack("Grump")"
click at [368, 63] on div "# Атакуй обоих огров и собери самоцветы. hero . moveRight ( ) hero . attack ( "…" at bounding box center [411, 118] width 94 height 213
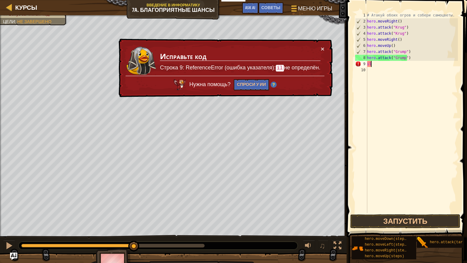
type textarea "i"
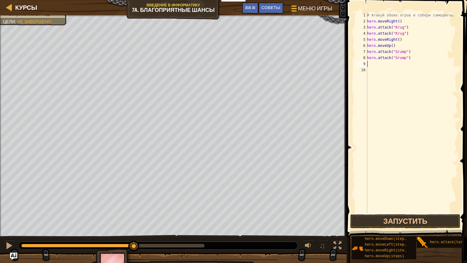
type textarea "l"
click at [386, 73] on div "hero.move L eft нажмите enter" at bounding box center [409, 80] width 115 height 27
click at [395, 64] on div "# Атакуй обоих огров и собери самоцветы. hero . moveRight ( ) hero . attack ( "…" at bounding box center [412, 118] width 92 height 213
type textarea "hero.moveLeft(2)"
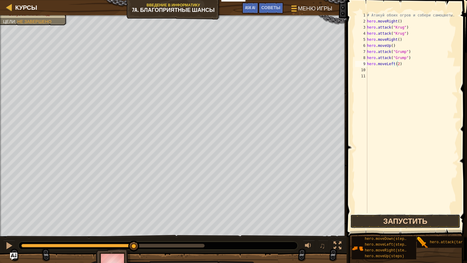
click at [392, 219] on button "Запустить" at bounding box center [405, 221] width 110 height 14
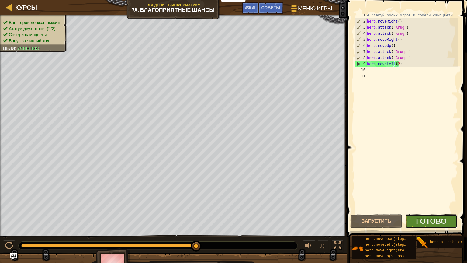
click at [446, 218] on button "Готово" at bounding box center [431, 221] width 52 height 14
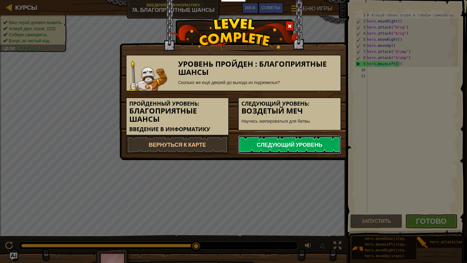
click at [286, 142] on link "Следующий уровень" at bounding box center [289, 144] width 103 height 18
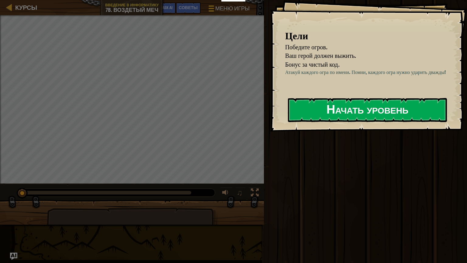
click at [295, 107] on button "Начать уровень" at bounding box center [367, 110] width 159 height 24
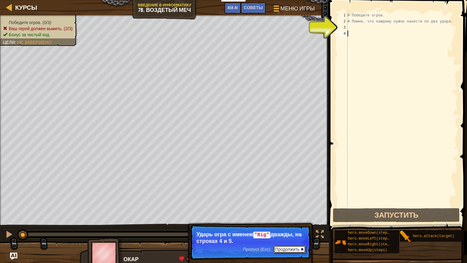
click at [286, 247] on button "Продолжить" at bounding box center [289, 249] width 33 height 8
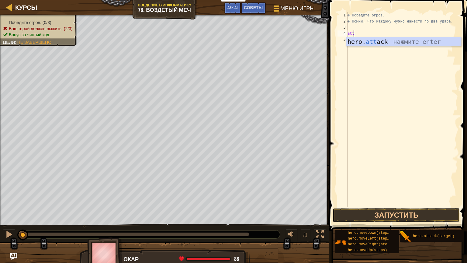
scroll to position [3, 0]
click at [373, 41] on div "hero. att ack нажмите enter" at bounding box center [403, 50] width 115 height 27
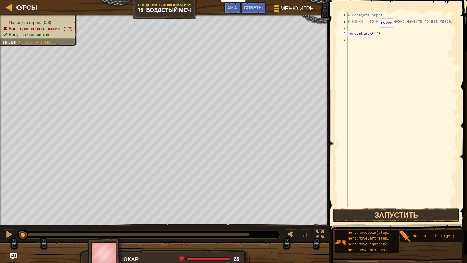
click at [373, 33] on div "# Победите огров. # Помни, что каждому нужно нанести по два удара. hero . attac…" at bounding box center [402, 115] width 112 height 207
type textarea "hero.attack("Rig")"
click at [352, 38] on div "# Победите огров. # Помни, что каждому нужно нанести по два удара. hero . attac…" at bounding box center [402, 115] width 112 height 207
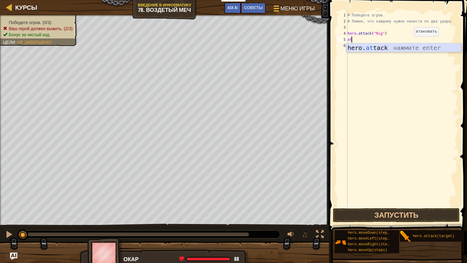
click at [410, 46] on div "hero. at tack нажмите enter" at bounding box center [403, 56] width 115 height 27
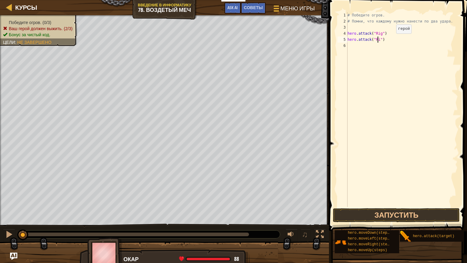
scroll to position [3, 2]
type textarea "hero.attack("Rig")"
click at [352, 45] on div "# Победите огров. # Помни, что каждому нужно нанести по два удара. hero . attac…" at bounding box center [402, 115] width 112 height 207
click at [354, 210] on button "Запустить" at bounding box center [396, 215] width 127 height 14
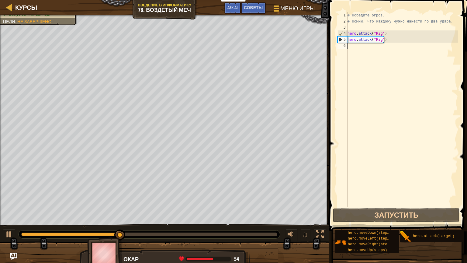
click at [363, 47] on div "# Победите огров. # Помни, что каждому нужно нанести по два удара. hero . attac…" at bounding box center [402, 115] width 112 height 207
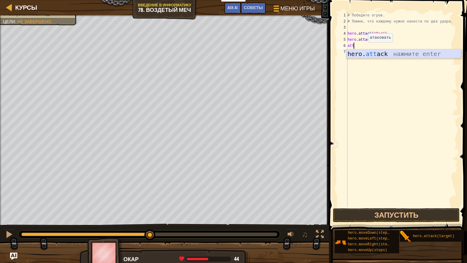
click at [360, 53] on div "hero. att ack нажмите enter" at bounding box center [403, 62] width 115 height 27
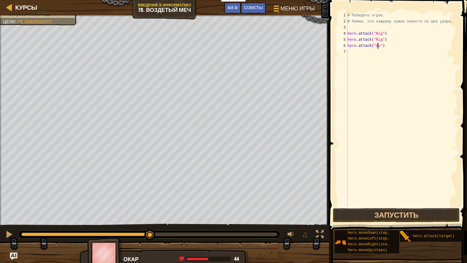
scroll to position [3, 2]
click at [354, 49] on div "# Победите огров. # Помни, что каждому нужно нанести по два удара. hero . attac…" at bounding box center [402, 115] width 112 height 207
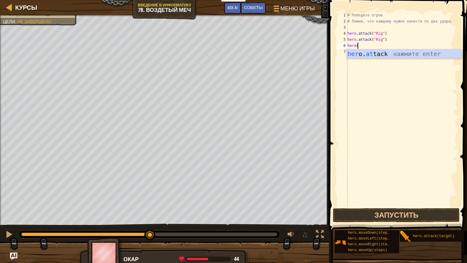
scroll to position [3, 1]
click at [379, 50] on div "her o. att ack нажмите enter" at bounding box center [403, 62] width 115 height 27
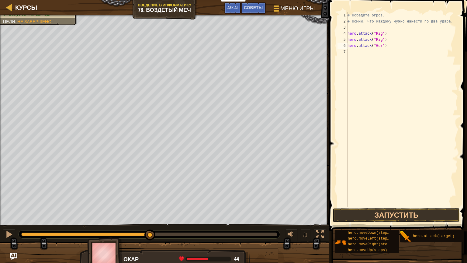
scroll to position [3, 2]
type textarea "hero.attack("Gurt")"
click at [354, 50] on div "# Победите огров. # Помни, что каждому нужно нанести по два удара. hero . attac…" at bounding box center [402, 115] width 112 height 207
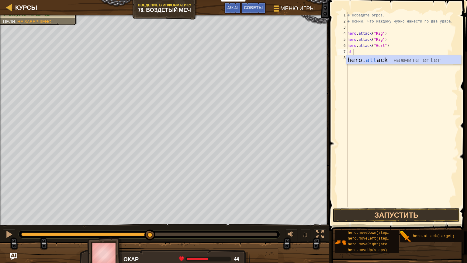
scroll to position [3, 0]
click at [359, 55] on div "hero. att ack нажмите enter" at bounding box center [403, 68] width 115 height 27
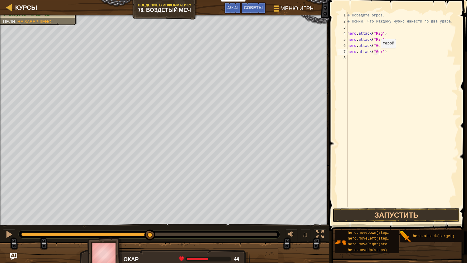
scroll to position [3, 2]
type textarea "hero.attack("Gurt")"
click at [349, 55] on div "# Победите огров. # Помни, что каждому нужно нанести по два удара. hero . attac…" at bounding box center [402, 115] width 112 height 207
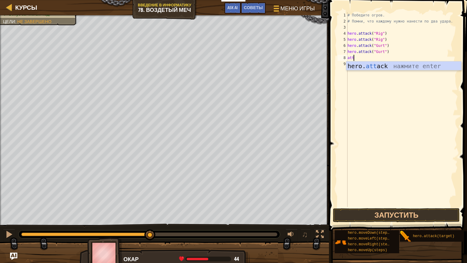
scroll to position [3, 0]
click at [365, 63] on div "hero. att ack нажмите enter" at bounding box center [403, 74] width 115 height 27
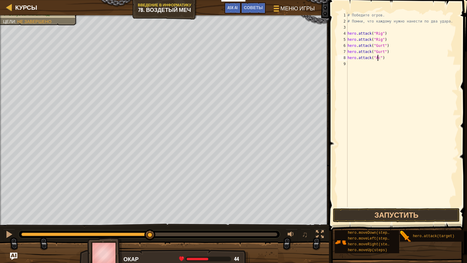
scroll to position [3, 2]
type textarea "hero.attack("Ack")"
click at [352, 63] on div "# Победите огров. # Помни, что каждому нужно нанести по два удара. hero . attac…" at bounding box center [402, 115] width 112 height 207
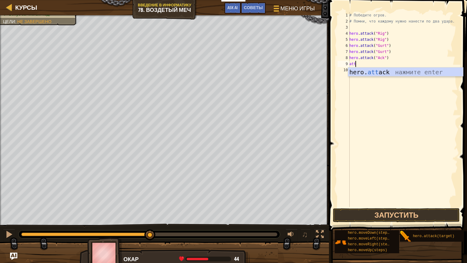
scroll to position [3, 0]
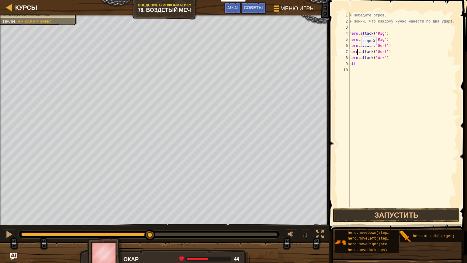
click at [358, 51] on div "# Победите огров. # Помни, что каждому нужно нанести по два удара. hero . attac…" at bounding box center [403, 115] width 110 height 207
click at [360, 63] on div "# Победите огров. # Помни, что каждому нужно нанести по два удара. hero . attac…" at bounding box center [403, 115] width 110 height 207
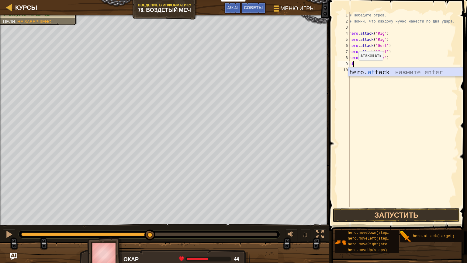
click at [353, 72] on div "hero. at tack нажмите enter" at bounding box center [405, 80] width 115 height 27
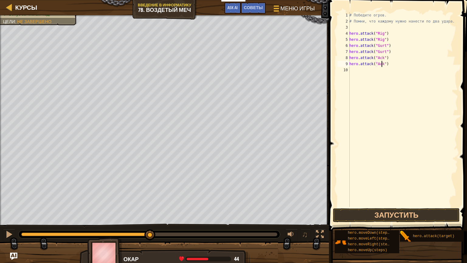
scroll to position [3, 2]
type textarea "hero.attack("Ack")"
drag, startPoint x: 374, startPoint y: 210, endPoint x: 392, endPoint y: 195, distance: 23.3
click at [375, 210] on button "Запустить" at bounding box center [396, 215] width 127 height 14
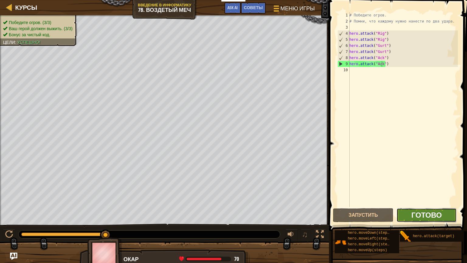
click at [433, 214] on span "Готово" at bounding box center [426, 215] width 30 height 10
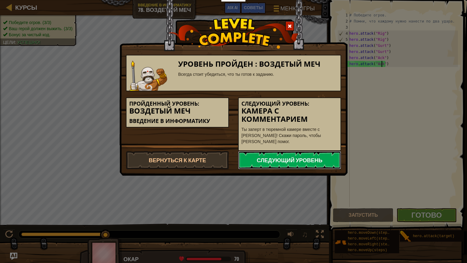
click at [281, 159] on link "Следующий уровень" at bounding box center [289, 160] width 103 height 18
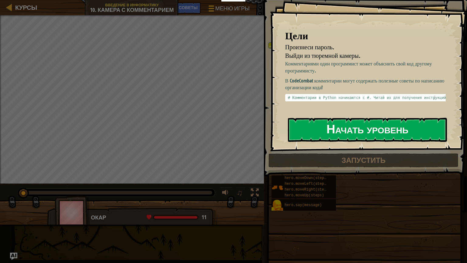
click at [307, 124] on button "Начать уровень" at bounding box center [367, 130] width 159 height 24
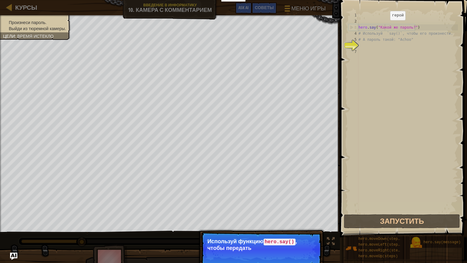
click at [385, 26] on div "hero . say ( "Какой же пароль?" ) # Используй `say()`, чтобы его произнести. # …" at bounding box center [407, 118] width 101 height 213
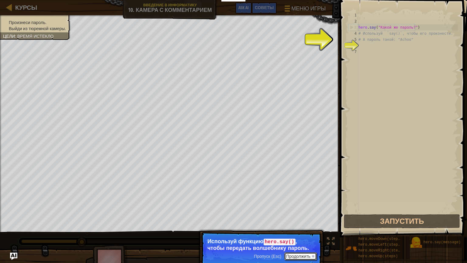
click at [290, 252] on button "Продолжить" at bounding box center [300, 256] width 33 height 8
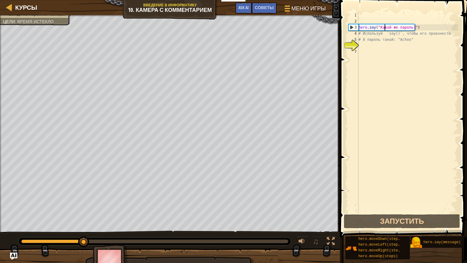
scroll to position [3, 2]
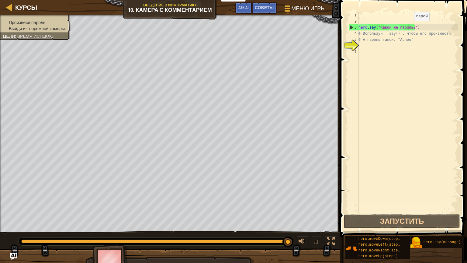
click at [409, 27] on div "hero . say ( "Какой же пароль?" ) # Используй `say()`, чтобы его произнести. # …" at bounding box center [407, 118] width 101 height 213
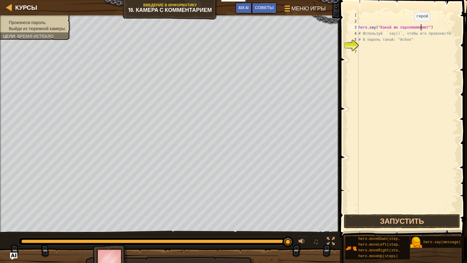
scroll to position [3, 5]
type textarea "hero.say("Какой же парол?")"
click at [407, 220] on button "Запустить" at bounding box center [402, 221] width 116 height 14
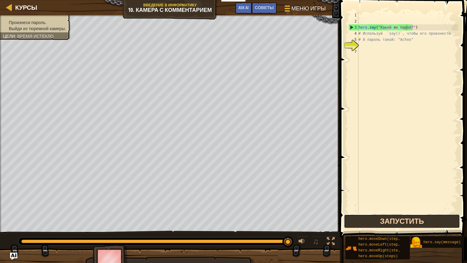
click at [372, 221] on button "Запустить" at bounding box center [402, 221] width 116 height 14
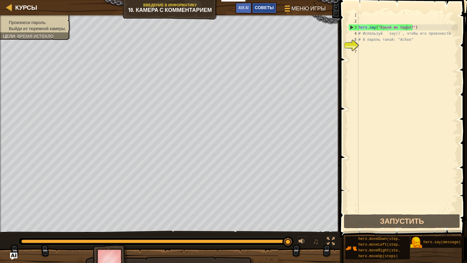
click at [270, 5] on span "Советы" at bounding box center [264, 8] width 19 height 6
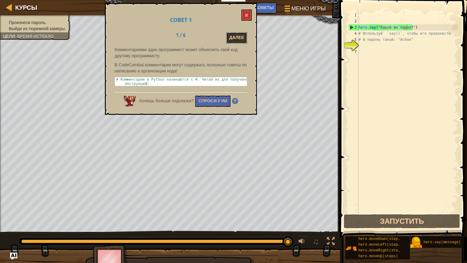
click at [245, 38] on button "Далее" at bounding box center [236, 37] width 21 height 11
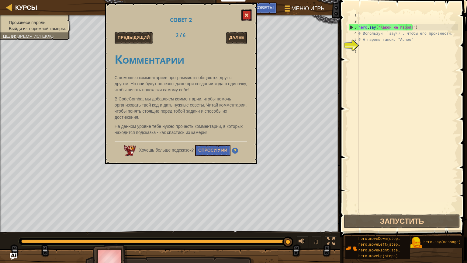
click at [246, 12] on button at bounding box center [246, 14] width 10 height 11
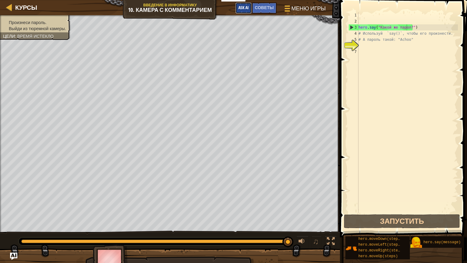
click at [245, 10] on span "Ask AI" at bounding box center [243, 8] width 10 height 6
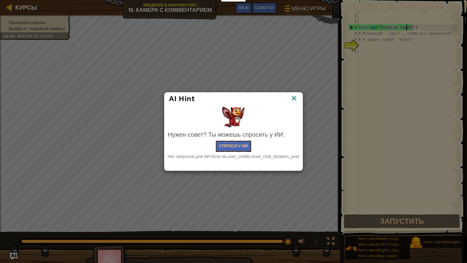
click at [295, 95] on img at bounding box center [294, 98] width 8 height 9
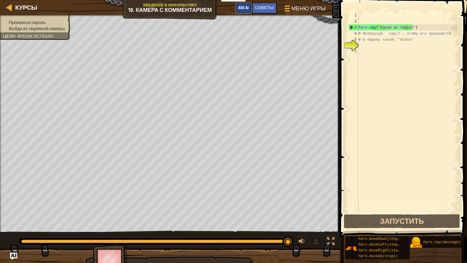
click at [239, 8] on span "Ask AI" at bounding box center [243, 8] width 10 height 6
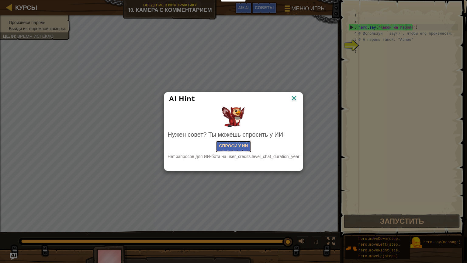
click at [232, 142] on button "Спроси у ИИ" at bounding box center [233, 145] width 35 height 11
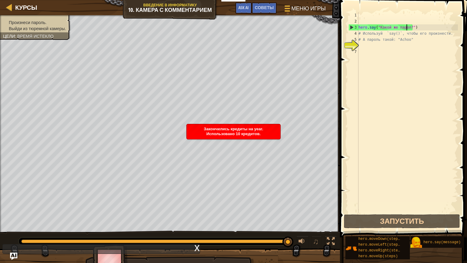
click at [256, 132] on span "Закончились кредиты на year. Использовано 10 кредитов." at bounding box center [233, 130] width 59 height 9
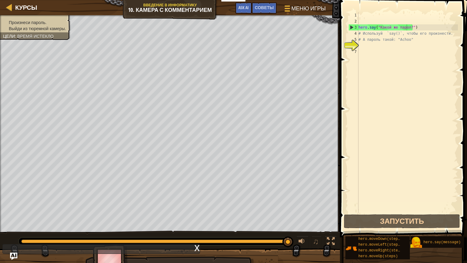
scroll to position [3, 0]
click at [363, 45] on div "hero . say ( "Какой же парол?" ) # Используй `say()`, чтобы его произнести. # А…" at bounding box center [407, 118] width 101 height 213
click at [368, 220] on button "Запустить" at bounding box center [402, 221] width 116 height 14
click at [358, 221] on button "Запустить" at bounding box center [402, 221] width 116 height 14
click at [57, 33] on div "Произнеси пароль. Выйди из тюремной камеры. Цели : Время истекло" at bounding box center [31, 25] width 77 height 29
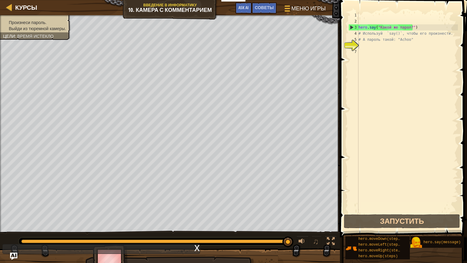
click at [52, 19] on div "Произнеси пароль. Выйди из тюремной камеры. Цели : Время истекло" at bounding box center [31, 25] width 77 height 29
click at [50, 24] on li "Произнеси пароль." at bounding box center [34, 22] width 63 height 6
click at [50, 26] on ul "Произнеси пароль. Выйди из тюремной камеры." at bounding box center [35, 25] width 64 height 12
click at [50, 26] on span "Выйди из тюремной камеры." at bounding box center [37, 28] width 57 height 5
click at [50, 27] on span "Выйди из тюремной камеры." at bounding box center [37, 28] width 57 height 5
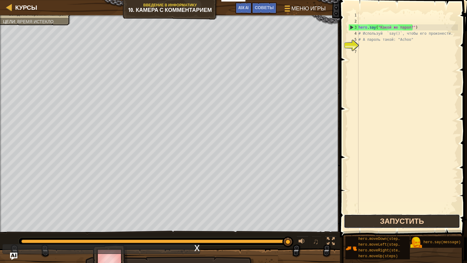
click at [420, 221] on button "Запустить" at bounding box center [402, 221] width 116 height 14
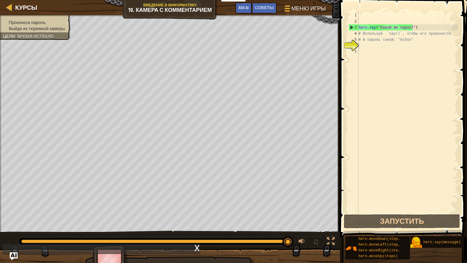
click at [15, 256] on img "Ask AI" at bounding box center [14, 256] width 8 height 8
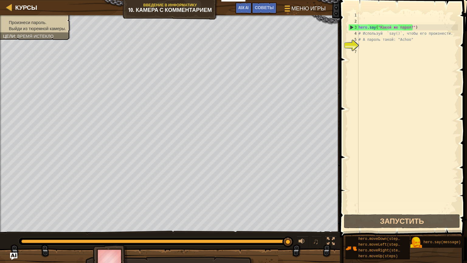
click at [342, 45] on span at bounding box center [404, 109] width 132 height 255
click at [349, 43] on div "6" at bounding box center [353, 46] width 10 height 6
click at [298, 5] on span "Меню игры" at bounding box center [308, 8] width 36 height 8
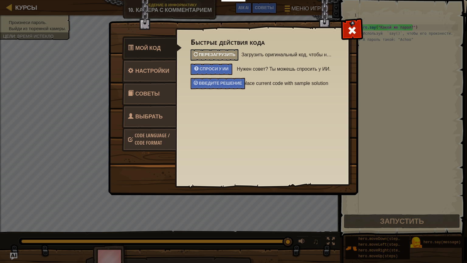
click at [223, 52] on span "Перезагрузить" at bounding box center [217, 54] width 36 height 6
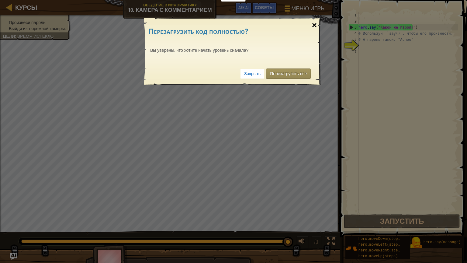
click at [315, 22] on div "×" at bounding box center [314, 25] width 14 height 18
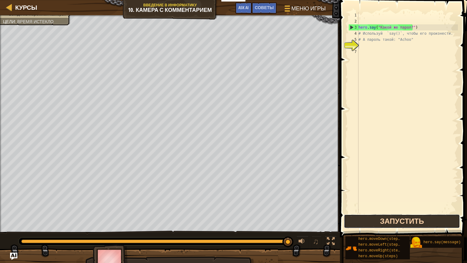
click at [362, 215] on button "Запустить" at bounding box center [402, 221] width 116 height 14
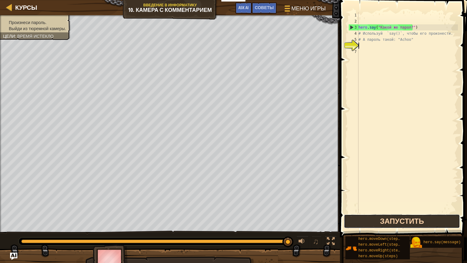
click at [373, 221] on button "Запустить" at bounding box center [402, 221] width 116 height 14
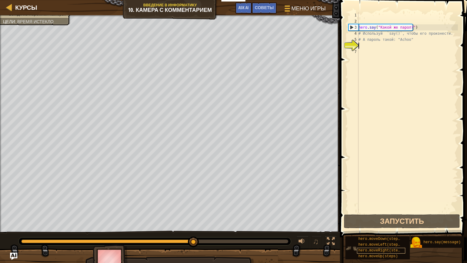
drag, startPoint x: 284, startPoint y: 242, endPoint x: 386, endPoint y: 252, distance: 102.2
click at [199, 236] on div at bounding box center [193, 241] width 11 height 11
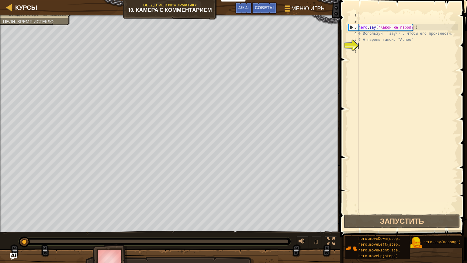
click at [24, 204] on div "Произнеси пароль. Выйди из тюремной камеры. Цели : Время истекло ♫ Окар 11 x: 2…" at bounding box center [233, 144] width 467 height 258
click at [356, 224] on button "Запустить" at bounding box center [402, 221] width 116 height 14
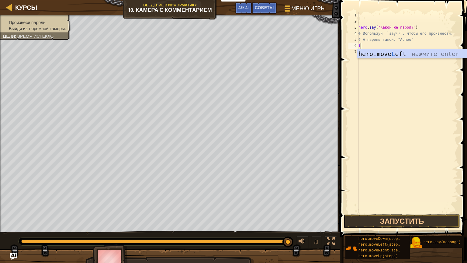
type textarea "le"
click at [377, 52] on div "hero.move Le ft нажмите enter" at bounding box center [409, 62] width 115 height 27
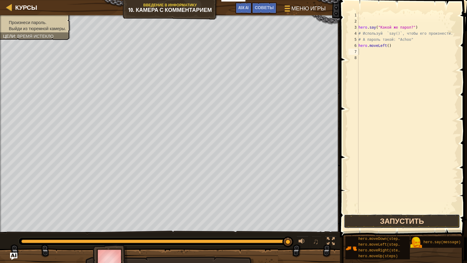
click at [410, 217] on button "Запустить" at bounding box center [402, 221] width 116 height 14
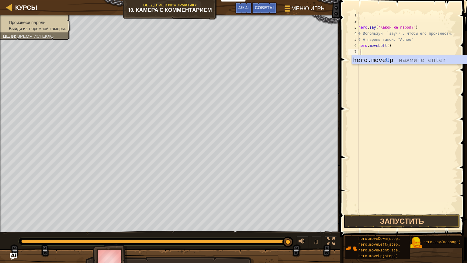
type textarea "up"
click at [359, 59] on div "hero.move Up нажмите enter" at bounding box center [409, 68] width 115 height 27
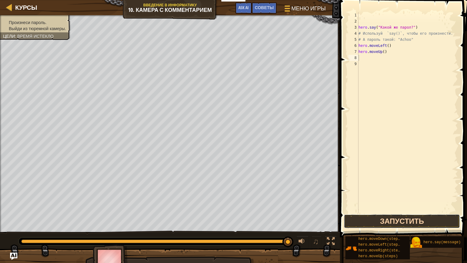
click at [374, 216] on button "Запустить" at bounding box center [402, 221] width 116 height 14
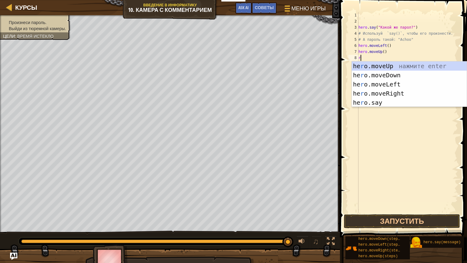
type textarea "ri"
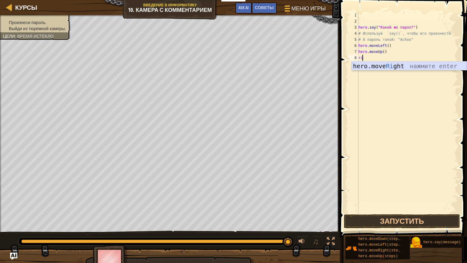
click at [366, 63] on div "hero.move Ri ght нажмите enter" at bounding box center [409, 74] width 115 height 27
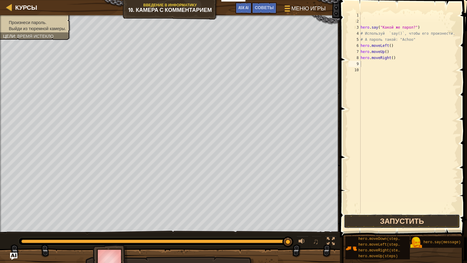
click at [382, 225] on button "Запустить" at bounding box center [402, 221] width 116 height 14
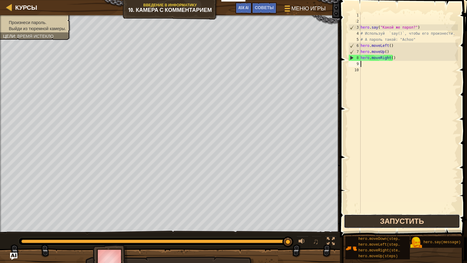
click at [385, 218] on button "Запустить" at bounding box center [402, 221] width 116 height 14
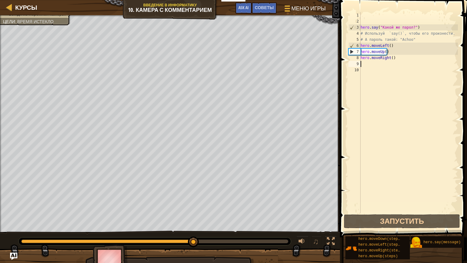
click at [193, 187] on div "Произнеси пароль. Выйди из тюремной камеры. Цели : Время истекло ♫ Окар 11 x: 1…" at bounding box center [233, 144] width 467 height 258
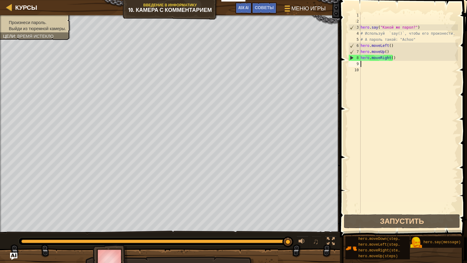
drag, startPoint x: 191, startPoint y: 237, endPoint x: 301, endPoint y: 262, distance: 113.4
click at [301, 262] on div "Произнеси пароль. Выйди из тюремной камеры. Цели : Время истекло ♫ Окар 11 x: 2…" at bounding box center [233, 144] width 467 height 258
click at [373, 219] on button "Запустить" at bounding box center [402, 221] width 116 height 14
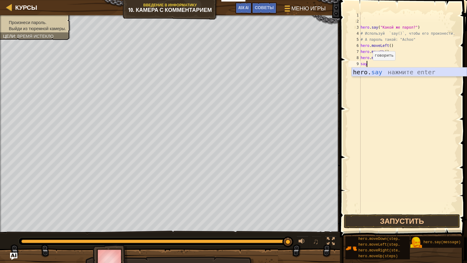
click at [392, 71] on div "hero. say нажмите enter" at bounding box center [409, 80] width 115 height 27
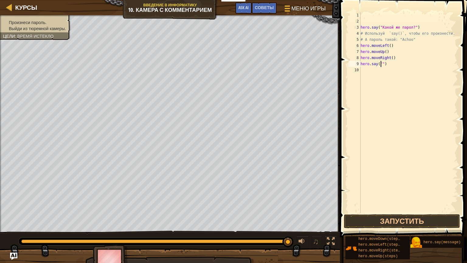
scroll to position [3, 1]
type textarea "h"
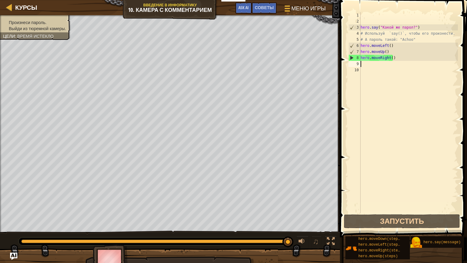
click at [395, 58] on div "hero . say ( "Какой же парол?" ) # Используй `say()`, чтобы его произнести. # А…" at bounding box center [408, 118] width 98 height 213
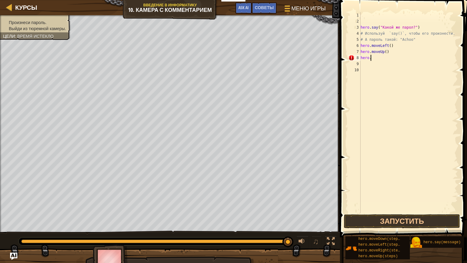
type textarea "h"
click at [390, 50] on div "hero . say ( "Какой же парол?" ) # Используй `say()`, чтобы его произнести. # А…" at bounding box center [408, 118] width 98 height 213
type textarea "h"
click at [402, 43] on div "hero . say ( "Какой же парол?" ) # Используй `say()`, чтобы его произнести. # А…" at bounding box center [408, 118] width 98 height 213
type textarea "h"
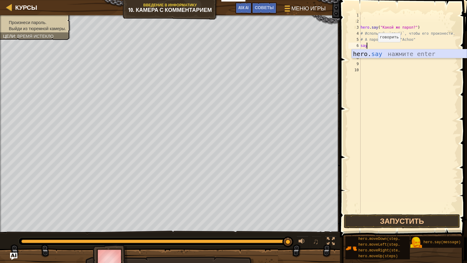
click at [373, 51] on div "hero. say нажмите enter" at bounding box center [409, 62] width 115 height 27
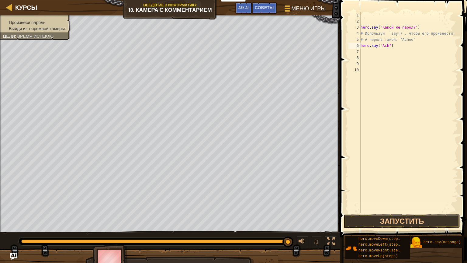
scroll to position [3, 2]
type textarea "hero.say("Achoo")"
click at [368, 224] on button "Запустить" at bounding box center [402, 221] width 116 height 14
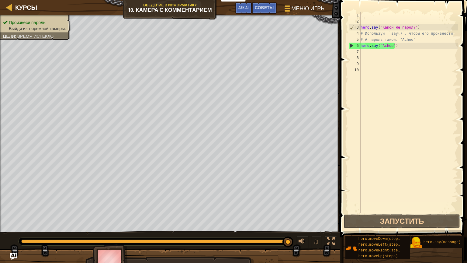
click at [364, 50] on div "hero . say ( "Какой же парол?" ) # Используй `say()`, чтобы его произнести. # А…" at bounding box center [408, 118] width 98 height 213
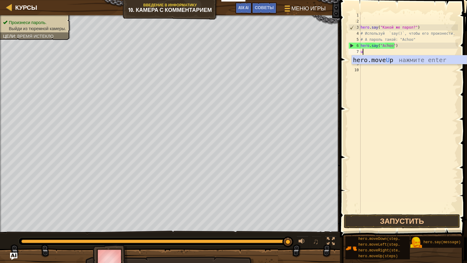
type textarea "up"
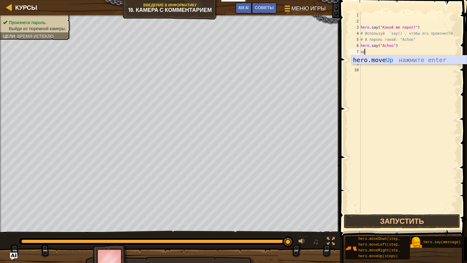
click at [404, 61] on div "hero.move Up нажмите enter" at bounding box center [409, 68] width 115 height 27
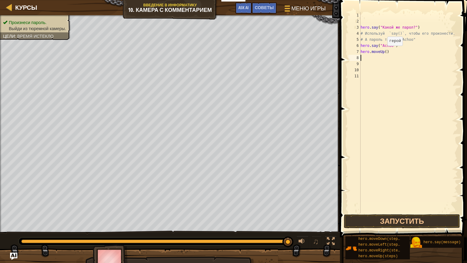
click at [384, 51] on div "hero . say ( "Какой же парол?" ) # Используй `say()`, чтобы его произнести. # А…" at bounding box center [408, 118] width 98 height 213
type textarea "hero.moveUp(2)"
click at [351, 218] on button "Запустить" at bounding box center [402, 221] width 116 height 14
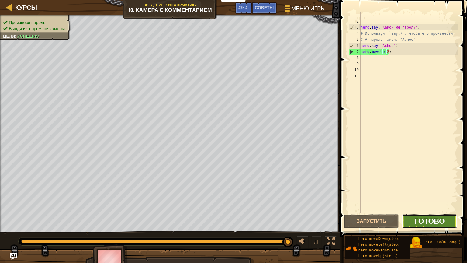
click at [427, 222] on span "Готово" at bounding box center [429, 221] width 30 height 10
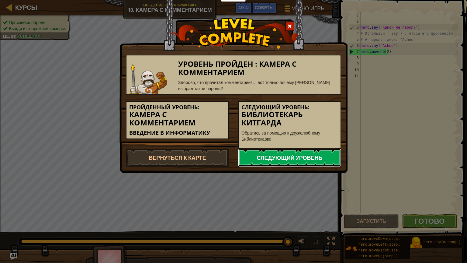
click at [256, 152] on link "Следующий уровень" at bounding box center [289, 157] width 103 height 18
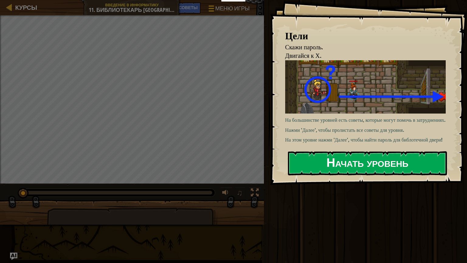
click at [313, 160] on button "Начать уровень" at bounding box center [367, 163] width 159 height 24
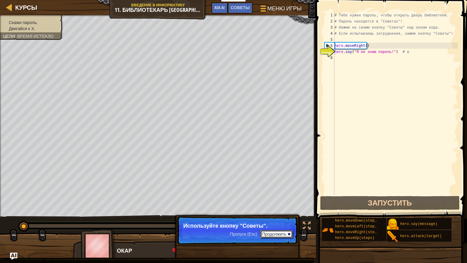
click at [265, 232] on button "Продолжить" at bounding box center [276, 234] width 33 height 8
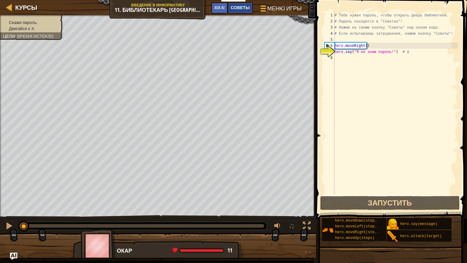
click at [236, 13] on div "Советы" at bounding box center [240, 7] width 25 height 11
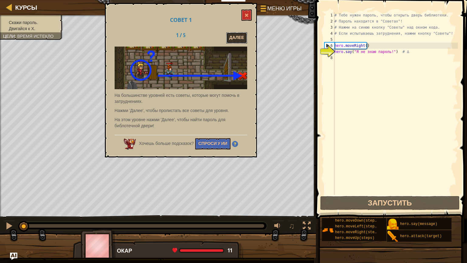
click at [233, 37] on button "Далее" at bounding box center [236, 37] width 21 height 11
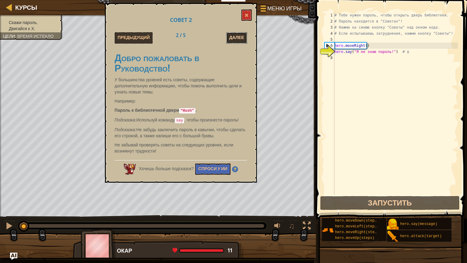
click at [229, 38] on button "Далее" at bounding box center [236, 37] width 21 height 11
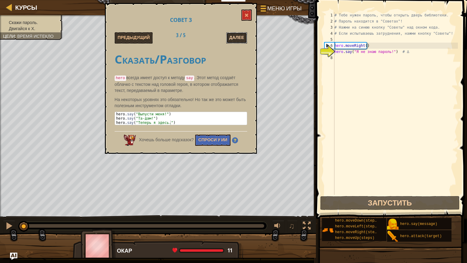
click at [231, 37] on button "Далее" at bounding box center [236, 37] width 21 height 11
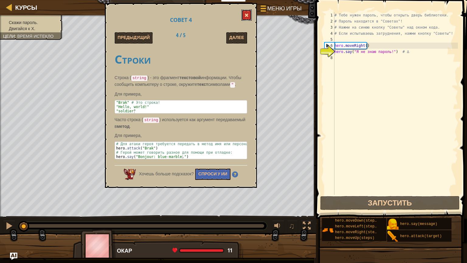
click at [247, 11] on button at bounding box center [246, 14] width 10 height 11
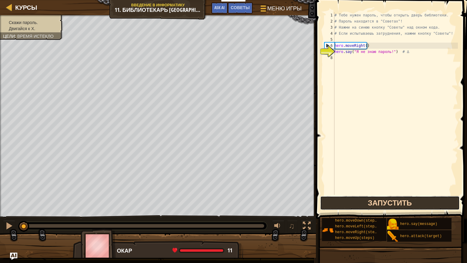
click at [321, 201] on button "Запустить" at bounding box center [389, 203] width 139 height 14
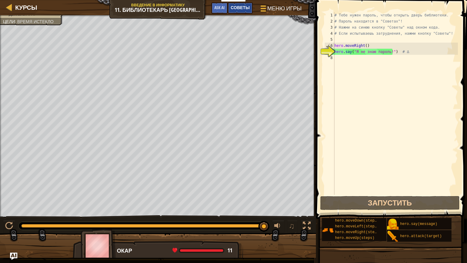
click at [233, 9] on span "Советы" at bounding box center [240, 8] width 19 height 6
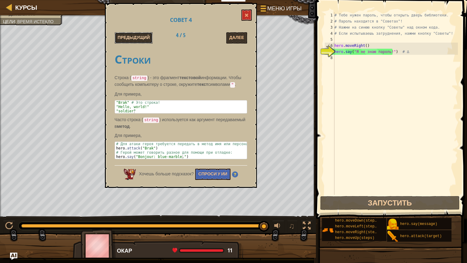
click at [125, 39] on button "Предыдущий" at bounding box center [134, 37] width 38 height 11
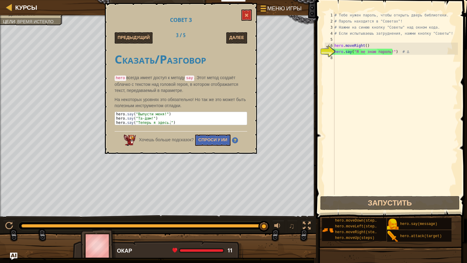
click at [125, 39] on button "Предыдущий" at bounding box center [134, 37] width 38 height 11
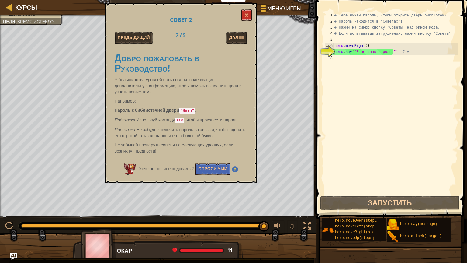
click at [125, 38] on button "Предыдущий" at bounding box center [134, 37] width 38 height 11
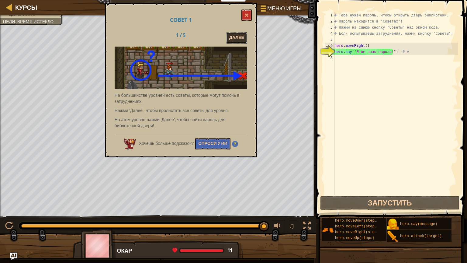
click at [235, 37] on button "Далее" at bounding box center [236, 37] width 21 height 11
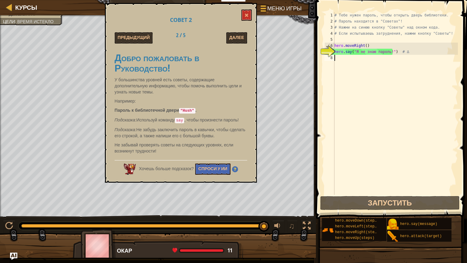
drag, startPoint x: 338, startPoint y: 60, endPoint x: 326, endPoint y: 71, distance: 15.9
click at [336, 61] on div "# Тебе нужен пароль, чтобы открыть дверь библиотеки. # Пароль находится в "Сове…" at bounding box center [395, 109] width 125 height 194
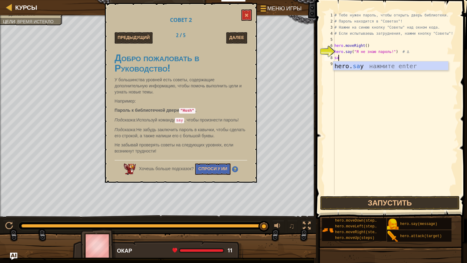
scroll to position [3, 0]
click at [407, 63] on div "hero. say нажмите enter" at bounding box center [390, 74] width 115 height 27
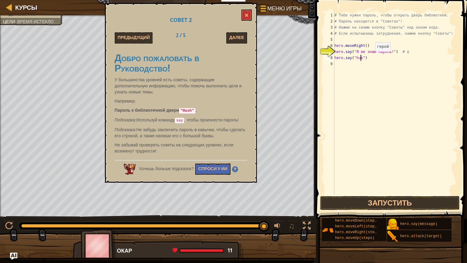
scroll to position [3, 2]
click at [356, 57] on div "# Тебе нужен пароль, чтобы открыть дверь библиотеки. # Пароль находится в "Сове…" at bounding box center [395, 109] width 125 height 194
type textarea "hero.say("Hush")"
click at [390, 202] on button "Запустить" at bounding box center [389, 203] width 139 height 14
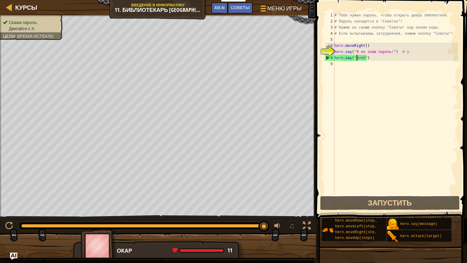
click at [360, 67] on div "# Тебе нужен пароль, чтобы открыть дверь библиотеки. # Пароль находится в "Сове…" at bounding box center [395, 109] width 125 height 194
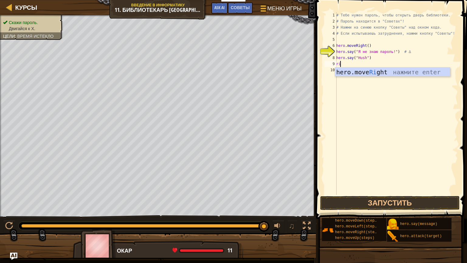
click at [366, 0] on body "Мои панели мониторинга CodeCombat Учительская Панель Панель учителя Ozaria Reso…" at bounding box center [233, 0] width 467 height 0
click at [345, 64] on div "# Тебе нужен пароль, чтобы открыть дверь библиотеки. # Пароль находится в "Сове…" at bounding box center [396, 109] width 123 height 194
type textarea "ri"
click at [347, 73] on div "hero.move Ri ght нажмите enter" at bounding box center [392, 80] width 115 height 27
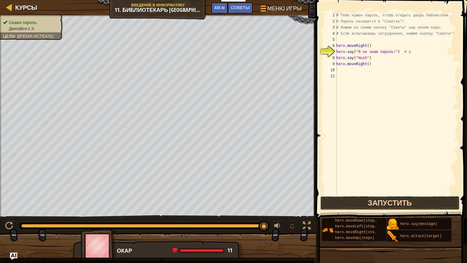
click at [383, 200] on button "Запустить" at bounding box center [389, 203] width 139 height 14
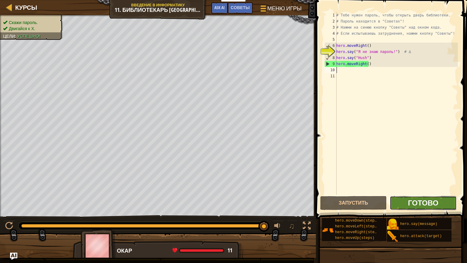
click at [423, 205] on span "Готово" at bounding box center [423, 202] width 30 height 10
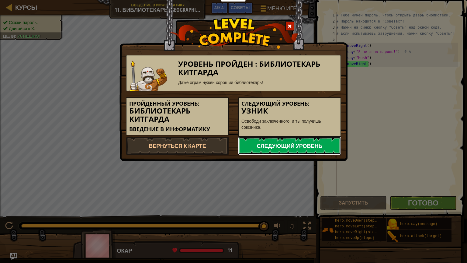
click at [266, 147] on link "Следующий уровень" at bounding box center [289, 145] width 103 height 18
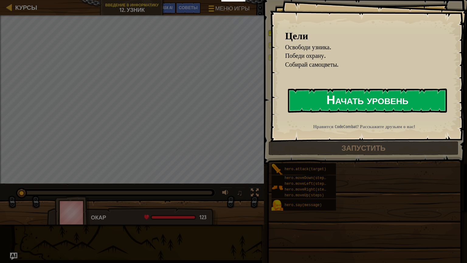
click at [300, 111] on button "Начать уровень" at bounding box center [367, 100] width 159 height 24
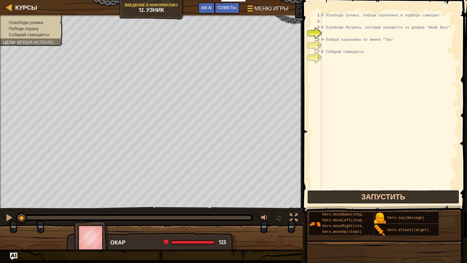
click at [365, 195] on button "Запустить" at bounding box center [383, 197] width 152 height 14
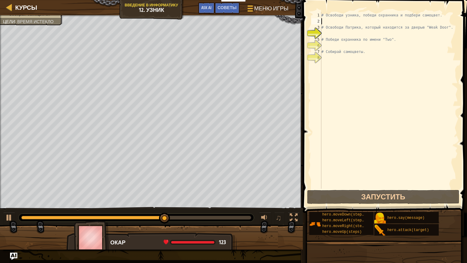
click at [326, 23] on div "# Освободи узника, победи охранника и подбери самоцвет. # Освободи Патрика, кот…" at bounding box center [389, 106] width 138 height 188
click at [226, 12] on div "Советы" at bounding box center [227, 7] width 25 height 11
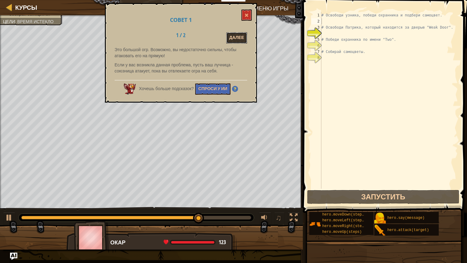
click at [235, 34] on button "Далее" at bounding box center [236, 37] width 21 height 11
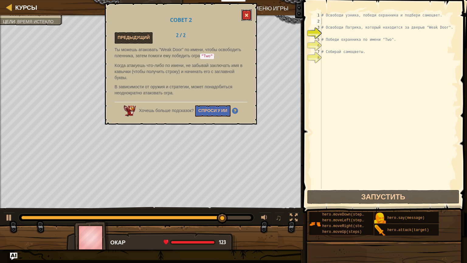
click at [247, 17] on span at bounding box center [246, 15] width 4 height 4
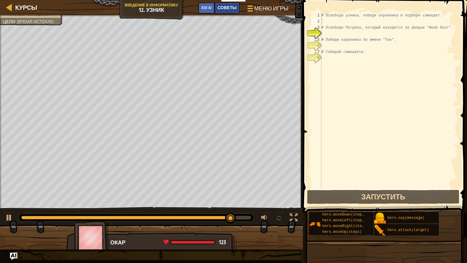
click at [235, 9] on span "Советы" at bounding box center [227, 8] width 19 height 6
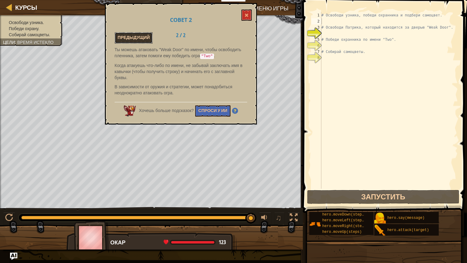
click at [128, 34] on button "Предыдущий" at bounding box center [134, 37] width 38 height 11
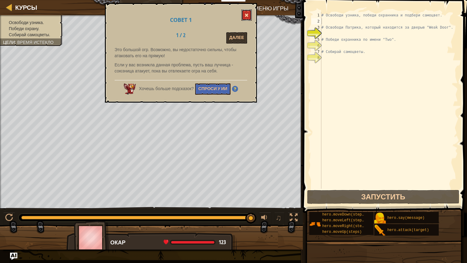
click at [247, 17] on span at bounding box center [246, 15] width 4 height 4
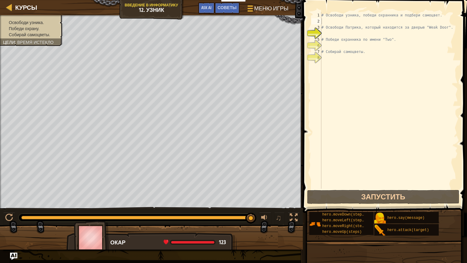
click at [329, 33] on div "# Освободи узника, победи охранника и подбери самоцвет. # Освободи Патрика, кот…" at bounding box center [389, 106] width 138 height 188
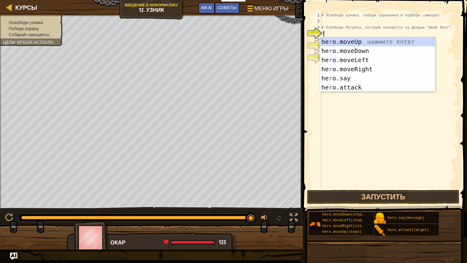
type textarea "ri"
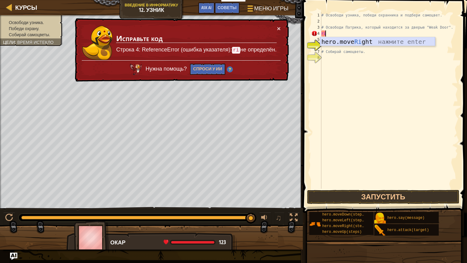
click at [352, 40] on div "hero.move Ri ght нажмите enter" at bounding box center [377, 50] width 115 height 27
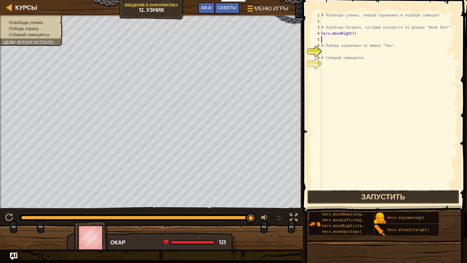
click at [370, 196] on button "Запустить" at bounding box center [383, 197] width 152 height 14
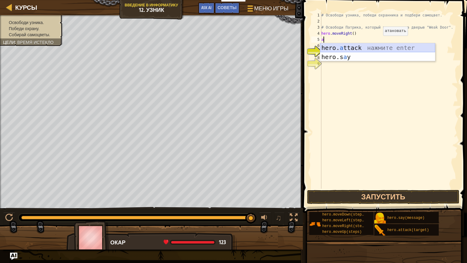
click at [377, 45] on div "hero. a ttack нажмите enter hero.s a y нажмите enter" at bounding box center [377, 61] width 115 height 36
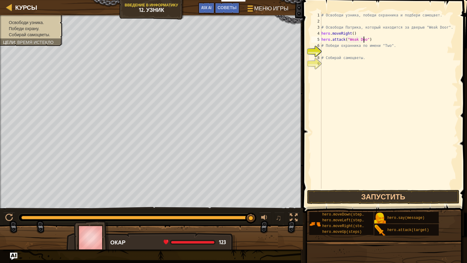
scroll to position [3, 4]
type textarea "hero.attack("Weak Door")"
click at [344, 194] on button "Запустить" at bounding box center [383, 197] width 152 height 14
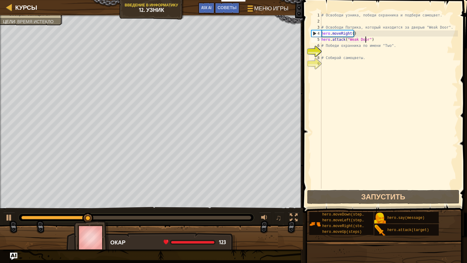
click at [330, 50] on div "# Освободи узника, победи охранника и подбери самоцвет. # Освободи Патрика, кот…" at bounding box center [389, 106] width 138 height 188
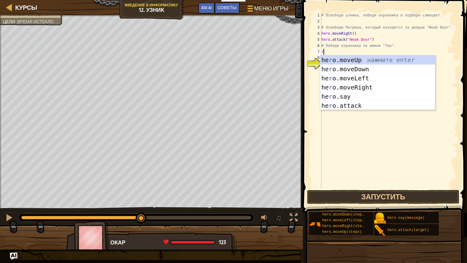
type textarea "ri"
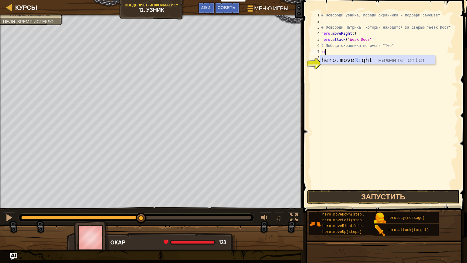
click at [343, 59] on div "hero.move Ri ght нажмите enter" at bounding box center [377, 68] width 115 height 27
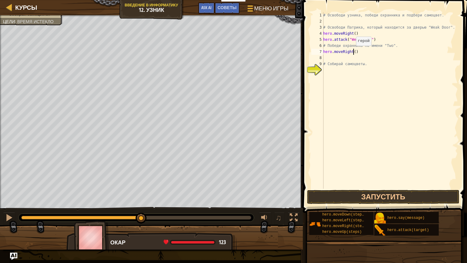
click at [352, 51] on div "# Освободи узника, победи охранника и подбери самоцвет. # Освободи Патрика, кот…" at bounding box center [390, 106] width 136 height 188
type textarea "hero.moveRight(2)"
click at [334, 192] on button "Запустить" at bounding box center [383, 197] width 152 height 14
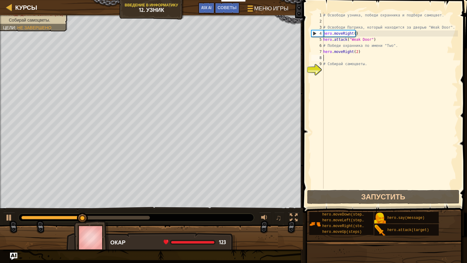
click at [327, 58] on div "# Освободи узника, победи охранника и подбери самоцвет. # Освободи Патрика, кот…" at bounding box center [390, 106] width 136 height 188
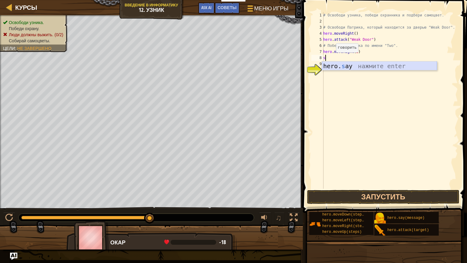
click at [341, 64] on div "hero. s ay нажмите enter" at bounding box center [379, 74] width 115 height 27
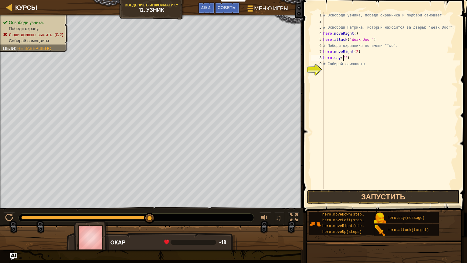
scroll to position [3, 2]
type textarea "hero.say("Two")"
click at [323, 73] on div "# Освободи узника, победи охранника и подбери самоцвет. # Освободи Патрика, кот…" at bounding box center [390, 106] width 136 height 188
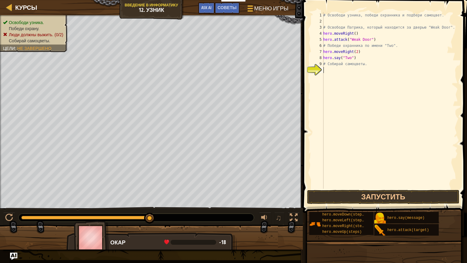
click at [328, 70] on div "# Освободи узника, победи охранника и подбери самоцвет. # Освободи Патрика, кот…" at bounding box center [390, 106] width 136 height 188
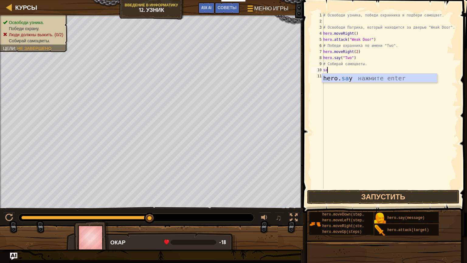
type textarea "s"
click at [336, 75] on div "hero. say нажмите enter" at bounding box center [379, 87] width 115 height 27
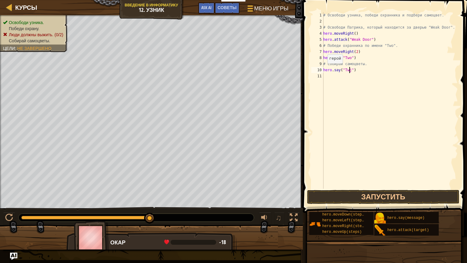
scroll to position [3, 2]
type textarea "hero.say("Two")"
click at [332, 76] on div "# Освободи узника, победи охранника и подбери самоцвет. # Освободи Патрика, кот…" at bounding box center [390, 106] width 136 height 188
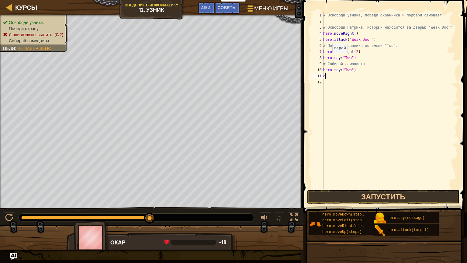
type textarea "do"
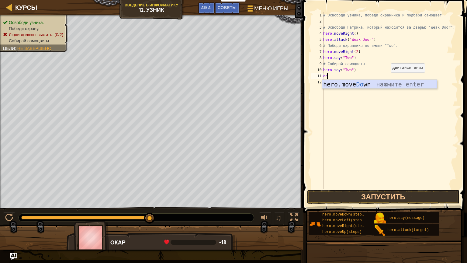
click at [384, 81] on div "hero.move Do wn нажмите enter" at bounding box center [379, 93] width 115 height 27
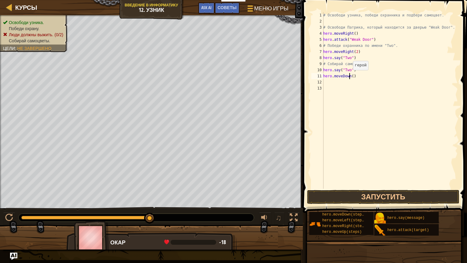
click at [349, 76] on div "# Освободи узника, победи охранника и подбери самоцвет. # Освободи Патрика, кот…" at bounding box center [390, 106] width 136 height 188
click at [331, 193] on button "Запустить" at bounding box center [383, 197] width 152 height 14
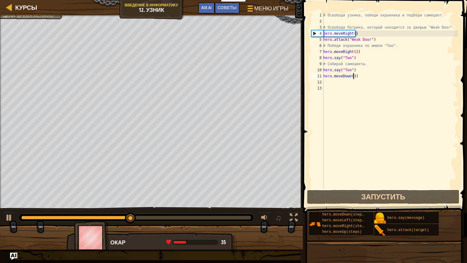
click at [352, 57] on div "# Освободи узника, победи охранника и подбери самоцвет. # Освободи Патрика, кот…" at bounding box center [390, 106] width 136 height 188
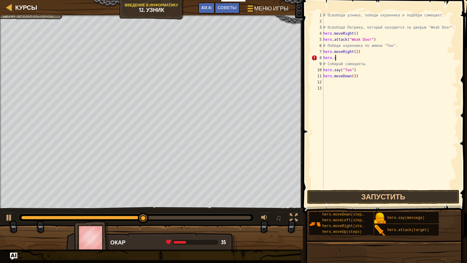
scroll to position [3, 0]
type textarea "h"
click at [356, 68] on div "# Освободи узника, победи охранника и подбери самоцвет. # Освободи Патрика, кот…" at bounding box center [390, 106] width 136 height 188
type textarea "h"
click at [357, 77] on div "# Освободи узника, победи охранника и подбери самоцвет. # Освободи Патрика, кот…" at bounding box center [390, 106] width 136 height 188
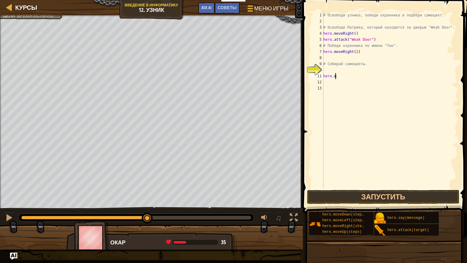
type textarea "h"
click at [345, 57] on div "# Освободи узника, победи охранника и подбери самоцвет. # Освободи Патрика, кот…" at bounding box center [390, 106] width 136 height 188
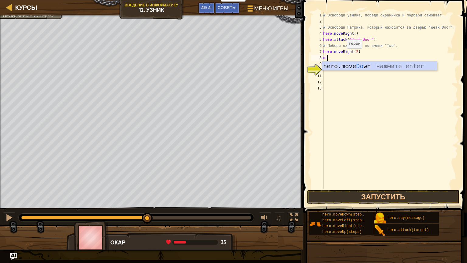
type textarea "do"
click at [366, 65] on div "hero.move Do wn нажмите enter" at bounding box center [379, 74] width 115 height 27
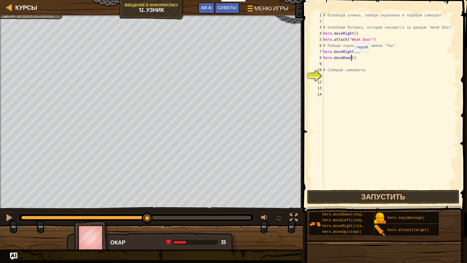
click at [351, 58] on div "# Освободи узника, победи охранника и подбери самоцвет. # Освободи Патрика, кот…" at bounding box center [390, 106] width 136 height 188
type textarea "hero.moveDown(3)"
click at [329, 65] on div "# Освободи узника, победи охранника и подбери самоцвет. # Освободи Патрика, кот…" at bounding box center [390, 106] width 136 height 188
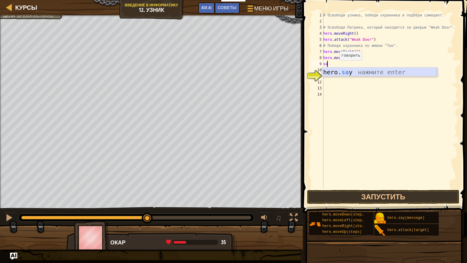
click at [385, 74] on div "hero. sa y нажмите enter" at bounding box center [379, 80] width 115 height 27
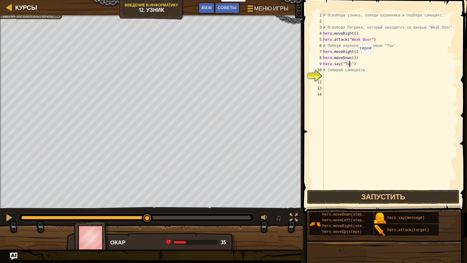
scroll to position [3, 2]
type textarea "hero.say("Two")"
click at [326, 77] on div "# Освободи узника, победи охранника и подбери самоцвет. # Освободи Патрика, кот…" at bounding box center [390, 106] width 136 height 188
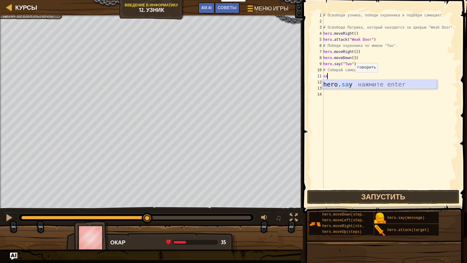
click at [350, 81] on div "hero. sa y нажмите enter" at bounding box center [379, 93] width 115 height 27
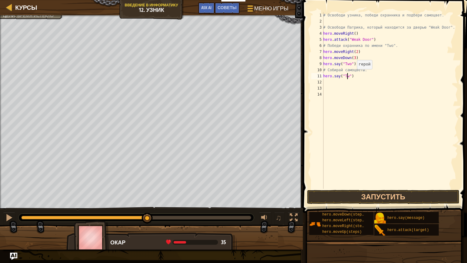
scroll to position [3, 2]
type textarea "hero.say("Two")"
click at [335, 82] on div "# Освободи узника, победи охранника и подбери самоцвет. # Освободи Патрика, кот…" at bounding box center [390, 106] width 136 height 188
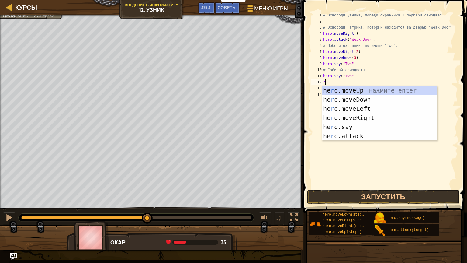
type textarea "ri"
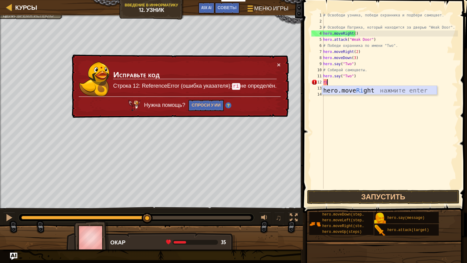
click at [342, 90] on div "hero.move Ri ght нажмите enter" at bounding box center [379, 99] width 115 height 27
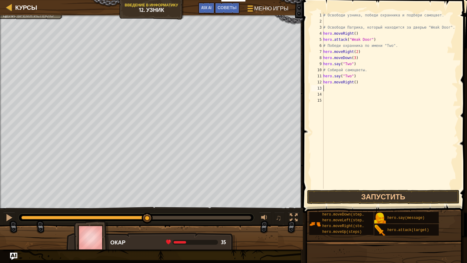
drag, startPoint x: 328, startPoint y: 203, endPoint x: 330, endPoint y: 197, distance: 6.5
click at [328, 202] on button "Запустить" at bounding box center [383, 197] width 152 height 14
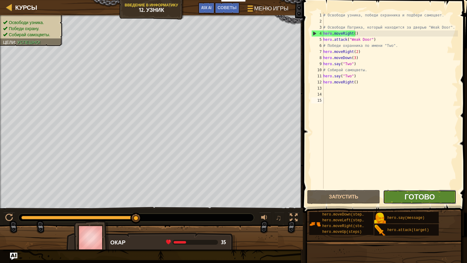
click at [410, 194] on span "Готово" at bounding box center [419, 196] width 30 height 10
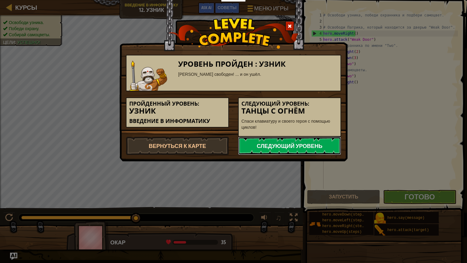
click at [291, 141] on link "Следующий уровень" at bounding box center [289, 145] width 103 height 18
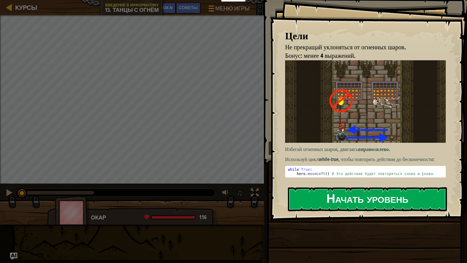
click at [352, 191] on button "Начать уровень" at bounding box center [367, 199] width 159 height 24
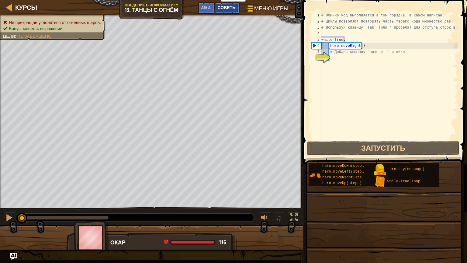
click at [182, 12] on div "Курсы Введение в Информатику 13. Танцы с огнём Меню игры Готово Советы Ask AI" at bounding box center [151, 7] width 303 height 15
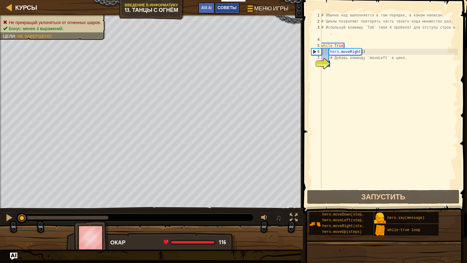
click at [221, 12] on div "Советы" at bounding box center [227, 7] width 25 height 11
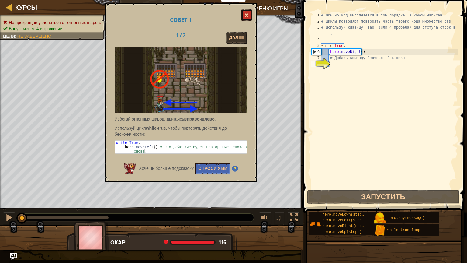
click at [242, 18] on button at bounding box center [246, 14] width 10 height 11
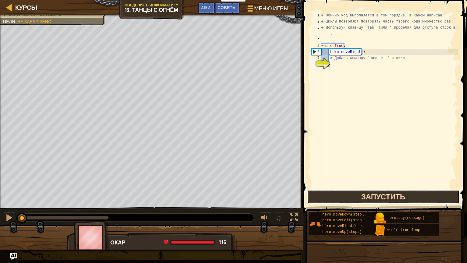
click at [316, 192] on button "Запустить" at bounding box center [383, 197] width 152 height 14
click at [326, 197] on button "Запустить" at bounding box center [383, 197] width 152 height 14
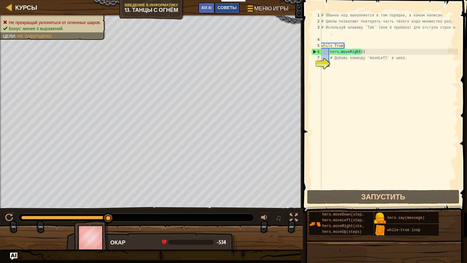
click at [225, 10] on span "Советы" at bounding box center [227, 8] width 19 height 6
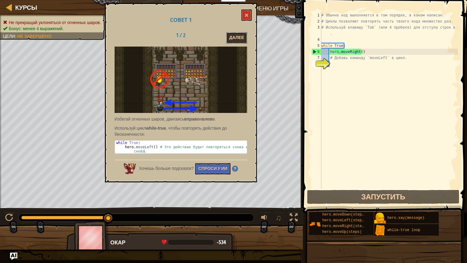
click at [232, 38] on button "Далее" at bounding box center [236, 37] width 21 height 11
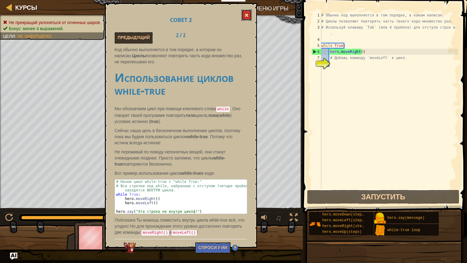
click at [246, 15] on span at bounding box center [246, 15] width 4 height 4
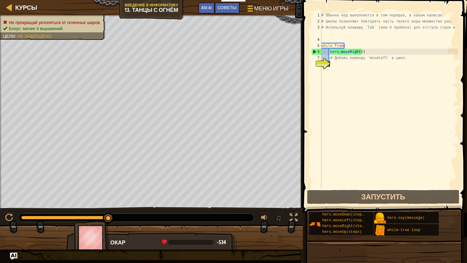
click at [332, 62] on div "# Обычно код выполняется в том порядке, в каком написан. # Циклы позволяют повт…" at bounding box center [389, 106] width 138 height 188
click at [321, 61] on div "8" at bounding box center [316, 64] width 10 height 6
type textarea "# Добавь команду `moveLeft` в цикл."
click at [321, 61] on div "8" at bounding box center [316, 64] width 10 height 6
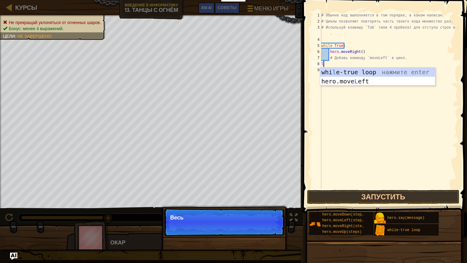
scroll to position [3, 0]
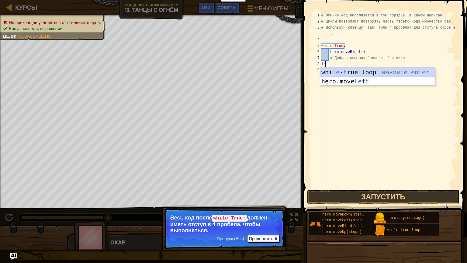
type textarea "l"
type textarea "wh"
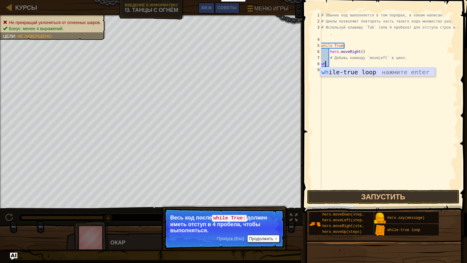
click at [352, 71] on div "wh ile-true loop нажмите enter" at bounding box center [377, 80] width 115 height 27
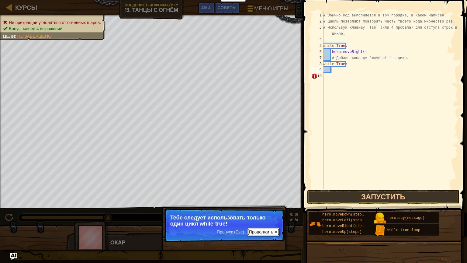
click at [252, 229] on button "Продолжить" at bounding box center [263, 232] width 33 height 8
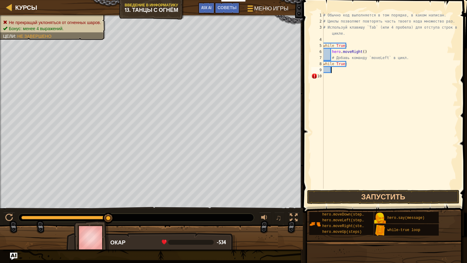
scroll to position [3, 1]
click at [314, 199] on button "Запустить" at bounding box center [383, 197] width 152 height 14
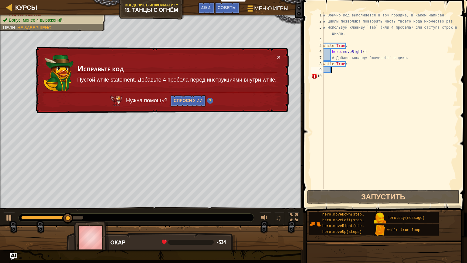
click at [327, 79] on div "# Обычно код выполняется в том порядке, в каком написан. # Циклы позволяют повт…" at bounding box center [390, 106] width 136 height 188
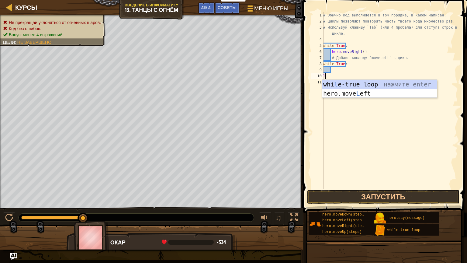
type textarea "le"
drag, startPoint x: 352, startPoint y: 94, endPoint x: 349, endPoint y: 95, distance: 3.3
click at [350, 94] on div "whi le -true loop нажмите enter hero.move Le ft нажмите enter" at bounding box center [379, 98] width 115 height 36
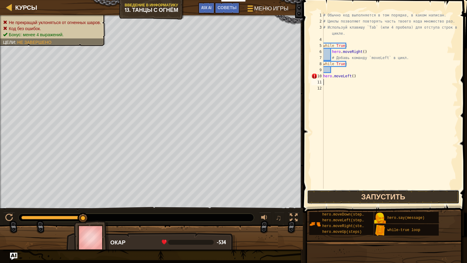
click at [357, 194] on button "Запустить" at bounding box center [383, 197] width 152 height 14
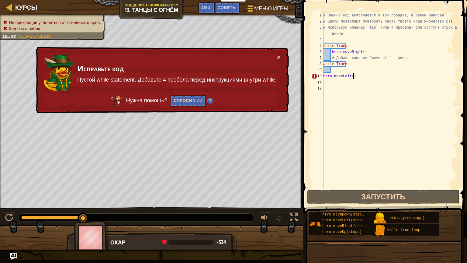
click at [353, 76] on div "# Обычно код выполняется в том порядке, в каком написан. # Циклы позволяют повт…" at bounding box center [390, 106] width 136 height 188
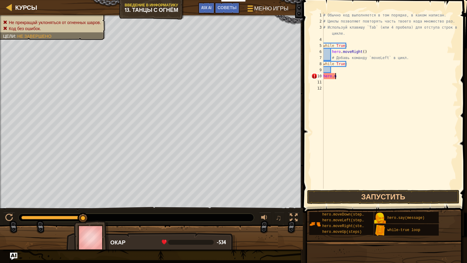
type textarea "h"
click at [340, 196] on button "Запустить" at bounding box center [383, 197] width 152 height 14
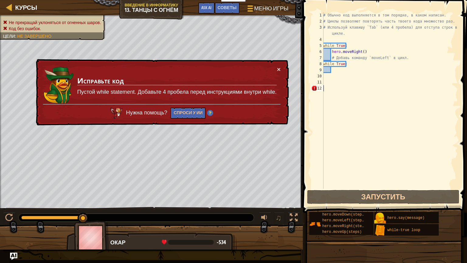
click at [328, 88] on div "# Обычно код выполняется в том порядке, в каком написан. # Циклы позволяют повт…" at bounding box center [390, 106] width 136 height 188
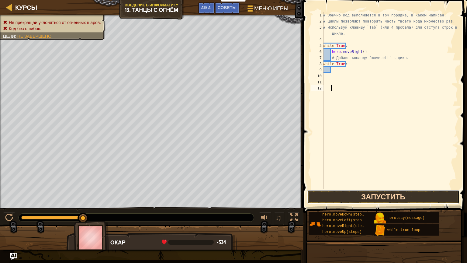
click at [313, 191] on button "Запустить" at bounding box center [383, 197] width 152 height 14
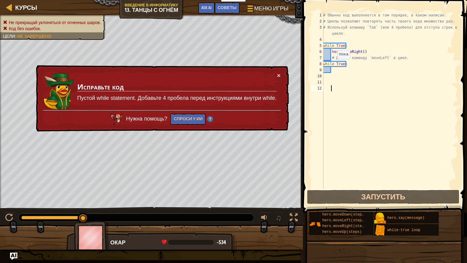
click at [333, 65] on div "# Обычно код выполняется в том порядке, в каком написан. # Циклы позволяют повт…" at bounding box center [390, 106] width 136 height 188
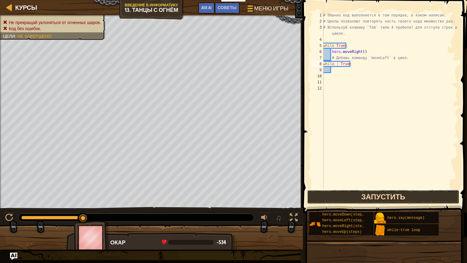
click at [322, 193] on button "Запустить" at bounding box center [383, 197] width 152 height 14
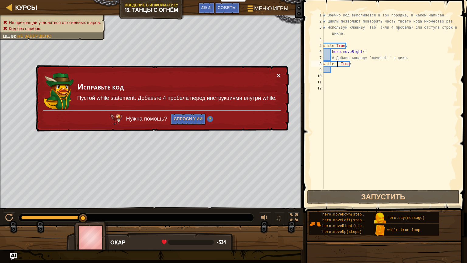
click at [278, 73] on button "×" at bounding box center [279, 76] width 4 height 6
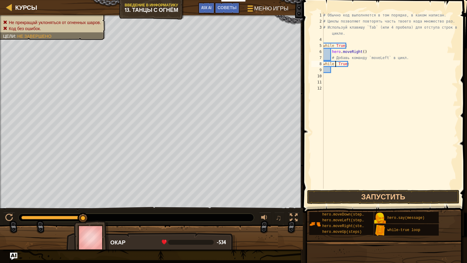
type textarea "while True:"
click at [336, 81] on div "# Обычно код выполняется в том порядке, в каком написан. # Циклы позволяют повт…" at bounding box center [390, 106] width 136 height 188
click at [334, 72] on div "# Обычно код выполняется в том порядке, в каком написан. # Циклы позволяют повт…" at bounding box center [390, 106] width 136 height 188
click at [331, 79] on div "# Обычно код выполняется в том порядке, в каком написан. # Циклы позволяют повт…" at bounding box center [390, 106] width 136 height 188
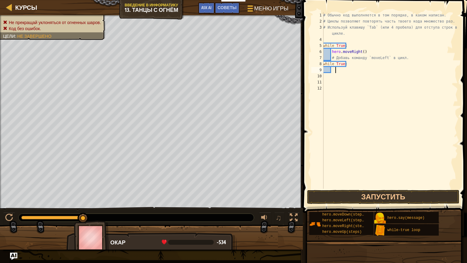
click at [335, 70] on div "# Обычно код выполняется в том порядке, в каком написан. # Циклы позволяют повт…" at bounding box center [390, 106] width 136 height 188
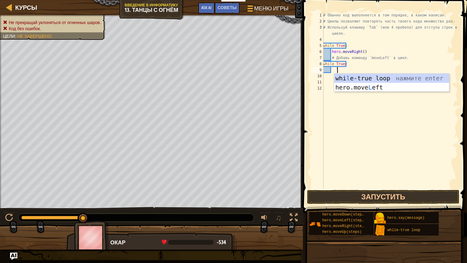
type textarea "le"
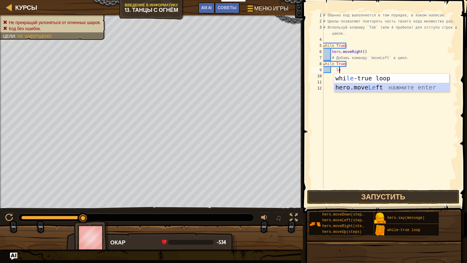
click at [373, 90] on div "whi le -true loop нажмите enter hero.move Le ft нажмите enter" at bounding box center [391, 92] width 115 height 36
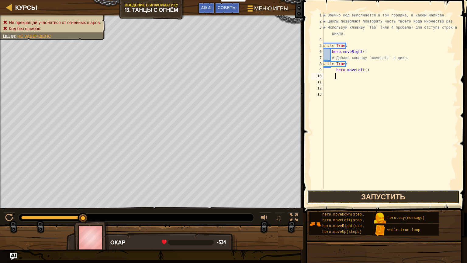
click at [374, 194] on button "Запустить" at bounding box center [383, 197] width 152 height 14
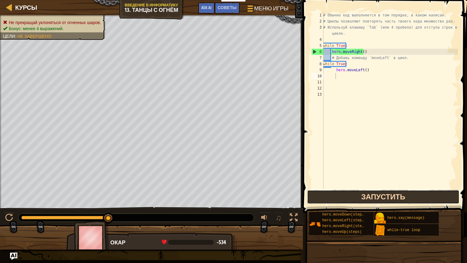
click at [342, 196] on button "Запустить" at bounding box center [383, 197] width 152 height 14
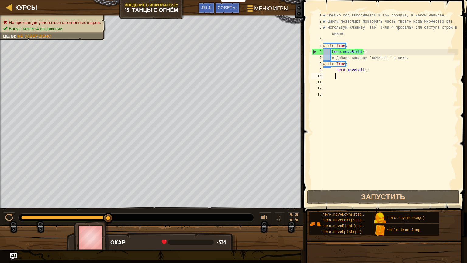
drag, startPoint x: 105, startPoint y: 213, endPoint x: 114, endPoint y: 221, distance: 12.2
click at [114, 221] on div at bounding box center [136, 217] width 235 height 8
click at [109, 215] on div at bounding box center [108, 217] width 11 height 11
drag, startPoint x: 111, startPoint y: 216, endPoint x: 124, endPoint y: 219, distance: 13.9
drag, startPoint x: 112, startPoint y: 219, endPoint x: 130, endPoint y: 221, distance: 17.7
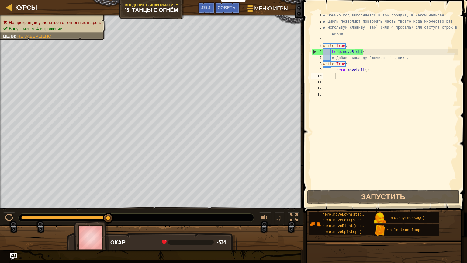
click at [73, 214] on div at bounding box center [136, 217] width 235 height 8
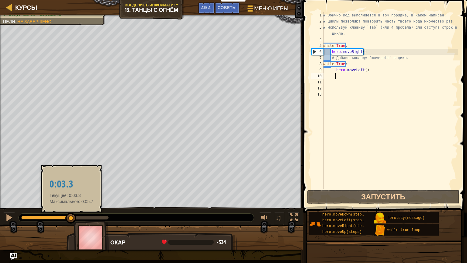
click at [71, 217] on div at bounding box center [46, 217] width 50 height 4
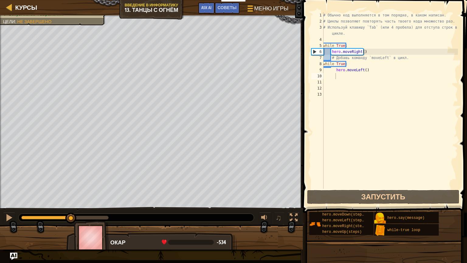
click at [76, 219] on div at bounding box center [136, 217] width 235 height 8
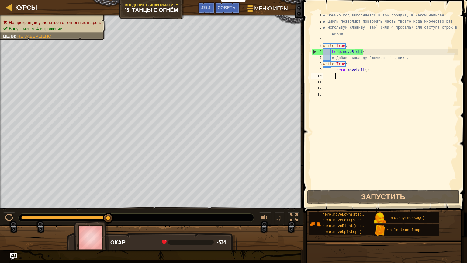
drag, startPoint x: 74, startPoint y: 218, endPoint x: 123, endPoint y: 241, distance: 54.8
click at [123, 241] on div "Не прекращай уклоняться от огненных шаров. Бонус: менее 4 выражений. Цели : Не …" at bounding box center [233, 132] width 467 height 234
click at [335, 69] on div "# Обычно код выполняется в том порядке, в каком написан. # Циклы позволяют повт…" at bounding box center [390, 106] width 136 height 188
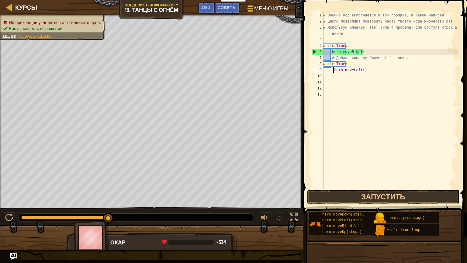
type textarea "hero.moveLeft()"
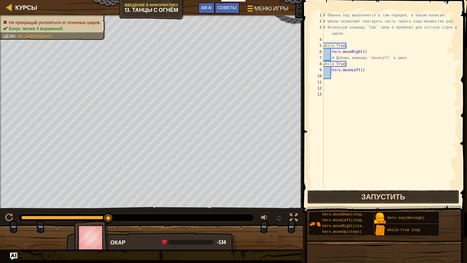
click at [357, 194] on button "Запустить" at bounding box center [383, 197] width 152 height 14
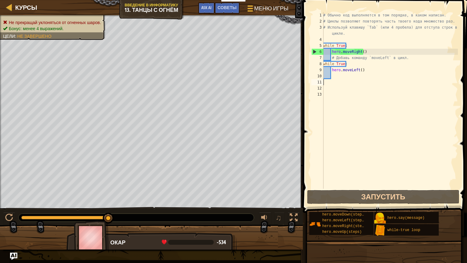
click at [337, 79] on div "# Обычно код выполняется в том порядке, в каком написан. # Циклы позволяют повт…" at bounding box center [390, 106] width 136 height 188
click at [333, 75] on div "# Обычно код выполняется в том порядке, в каком написан. # Циклы позволяют повт…" at bounding box center [390, 106] width 136 height 188
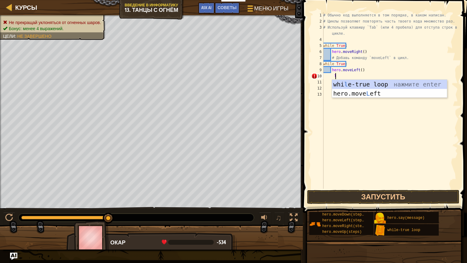
type textarea "le"
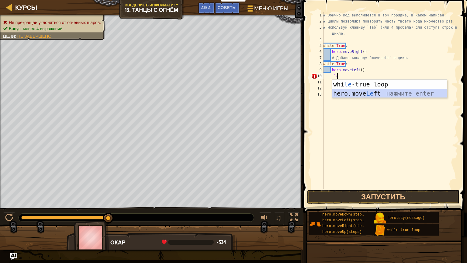
click at [386, 93] on div "whi le -true loop нажмите enter hero.move Le ft нажмите enter" at bounding box center [389, 98] width 115 height 36
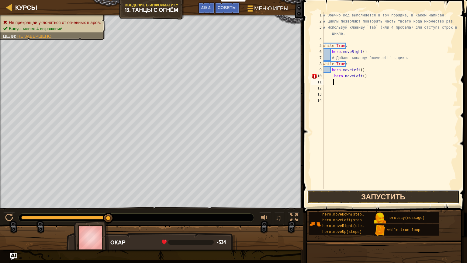
click at [352, 197] on button "Запустить" at bounding box center [383, 197] width 152 height 14
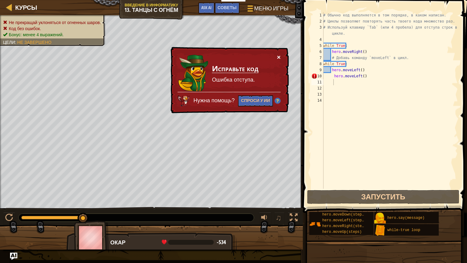
click at [281, 57] on div "× Исправьте код [GEOGRAPHIC_DATA] отступа. Нужна помощь? Спроси у ИИ" at bounding box center [229, 79] width 120 height 67
click at [278, 54] on button "×" at bounding box center [279, 57] width 4 height 6
click at [331, 77] on div "# Обычно код выполняется в том порядке, в каком написан. # Циклы позволяют повт…" at bounding box center [390, 106] width 136 height 188
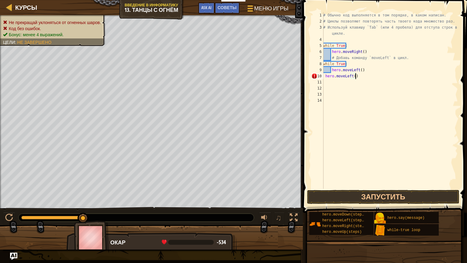
click at [360, 77] on div "# Обычно код выполняется в том порядке, в каком написан. # Циклы позволяют повт…" at bounding box center [390, 106] width 136 height 188
type textarea "h"
